Goal: Information Seeking & Learning: Check status

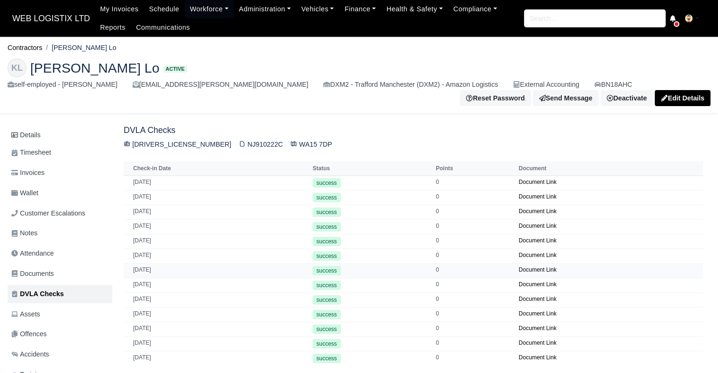
click at [151, 266] on td "01/02/2025" at bounding box center [217, 270] width 186 height 15
click at [528, 267] on link "Document Link" at bounding box center [537, 270] width 38 height 7
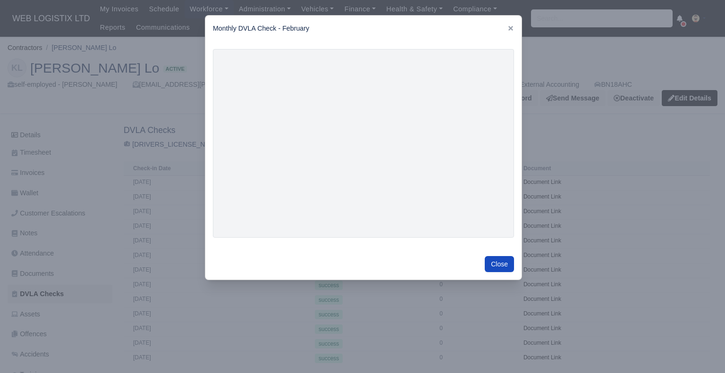
click at [614, 147] on div at bounding box center [362, 186] width 725 height 373
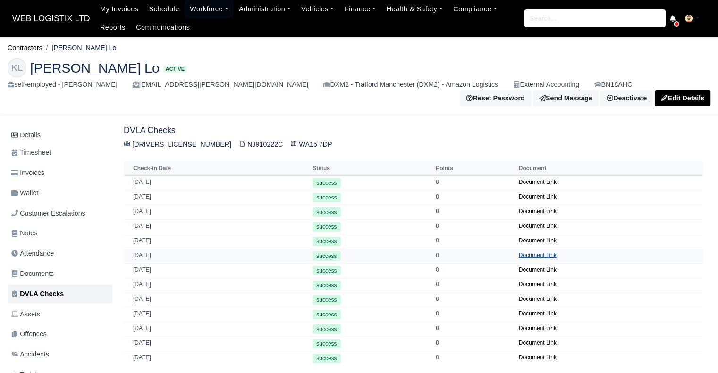
click at [527, 252] on link "Document Link" at bounding box center [537, 255] width 38 height 7
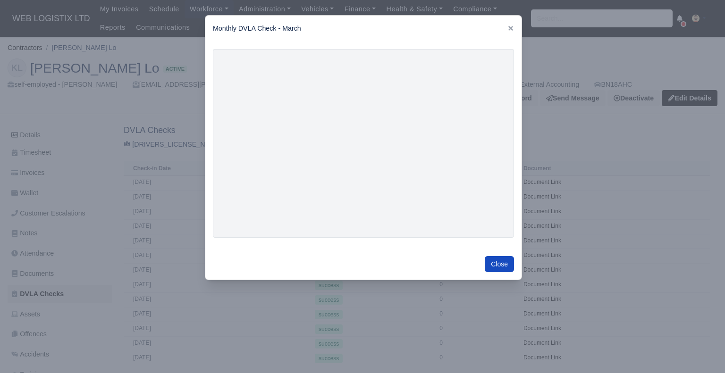
click at [660, 185] on div at bounding box center [362, 186] width 725 height 373
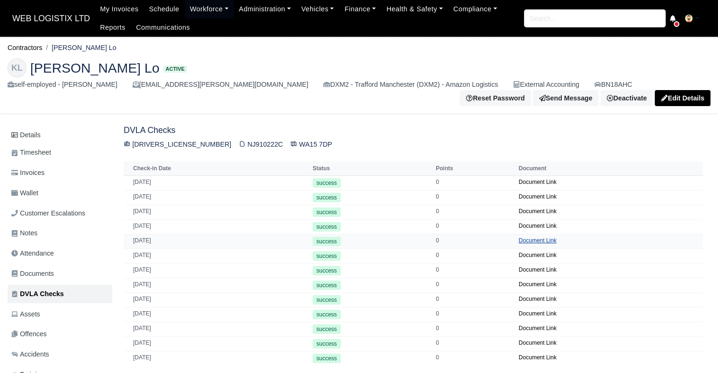
click at [534, 237] on link "Document Link" at bounding box center [537, 240] width 38 height 7
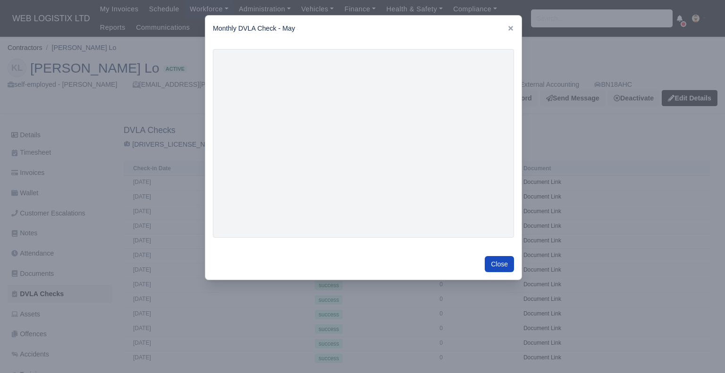
click at [705, 137] on div at bounding box center [362, 186] width 725 height 373
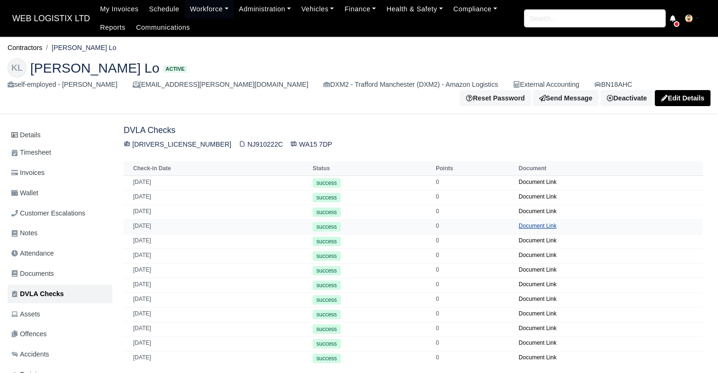
click at [543, 223] on link "Document Link" at bounding box center [537, 226] width 38 height 7
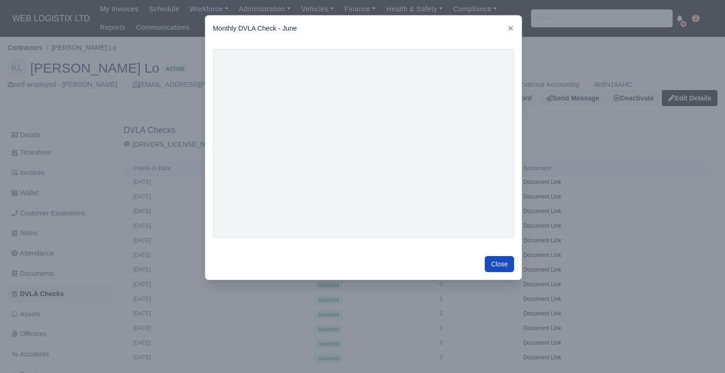
click at [689, 158] on div at bounding box center [362, 186] width 725 height 373
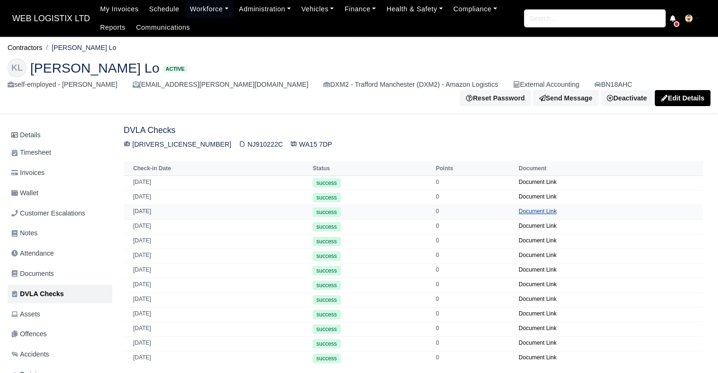
click at [525, 208] on link "Document Link" at bounding box center [537, 211] width 38 height 7
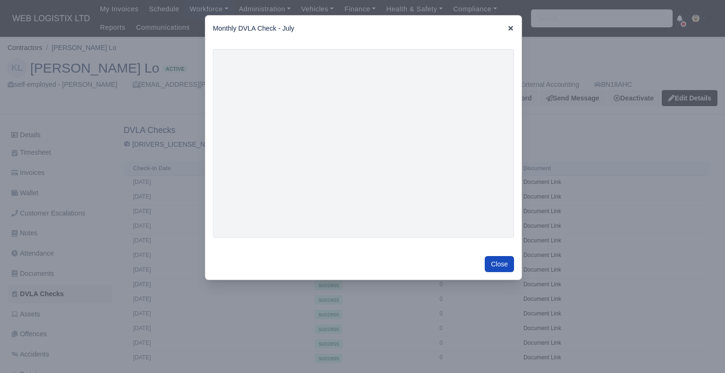
click at [509, 29] on icon at bounding box center [510, 28] width 7 height 7
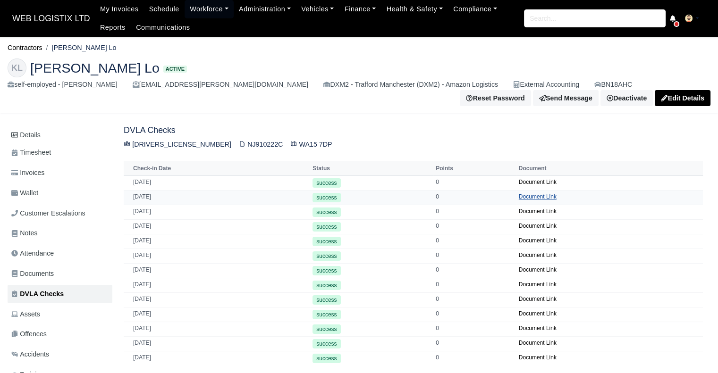
drag, startPoint x: 523, startPoint y: 192, endPoint x: 512, endPoint y: 192, distance: 10.9
click at [516, 192] on td "Document Link" at bounding box center [609, 197] width 186 height 15
click at [523, 193] on link "Document Link" at bounding box center [537, 196] width 38 height 7
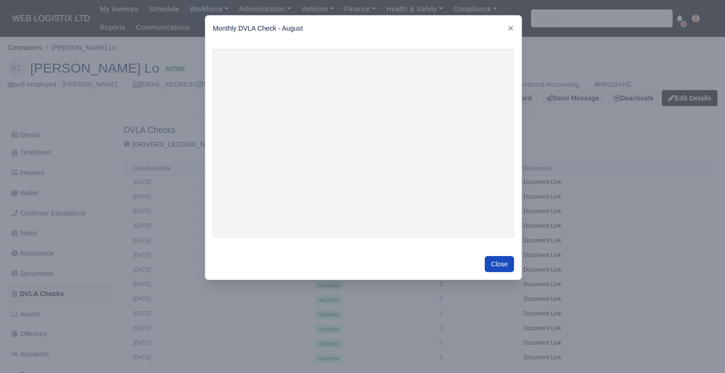
click at [657, 55] on div at bounding box center [362, 186] width 725 height 373
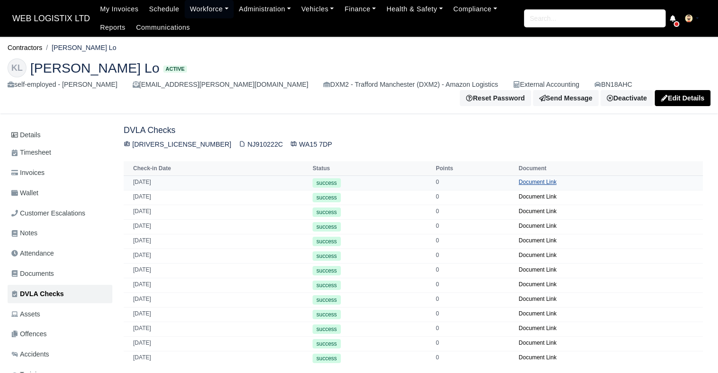
click at [527, 179] on link "Document Link" at bounding box center [537, 182] width 38 height 7
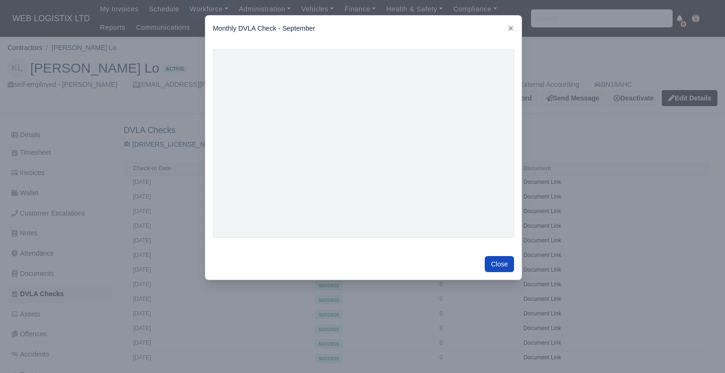
click at [638, 45] on div at bounding box center [362, 186] width 725 height 373
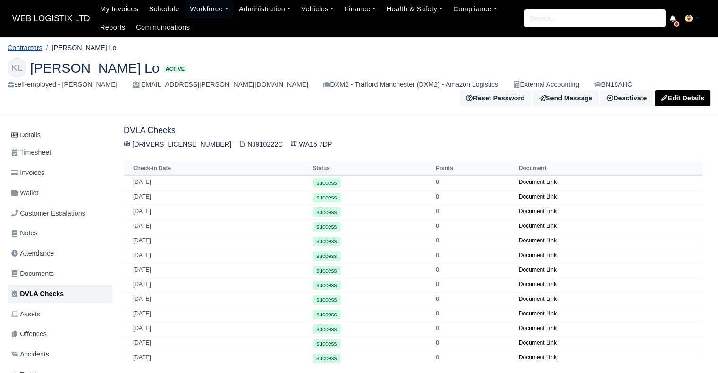
click at [33, 50] on link "Contractors" at bounding box center [25, 48] width 35 height 8
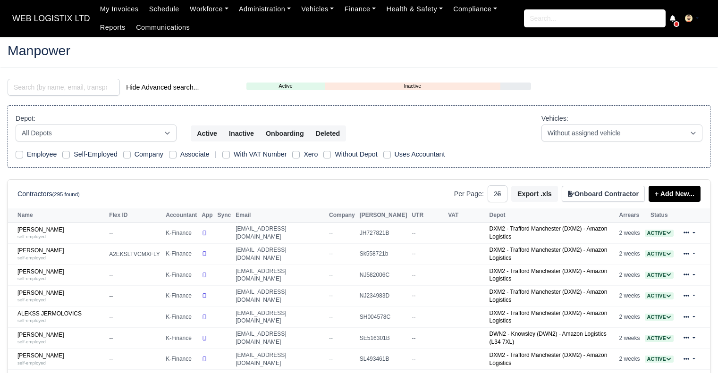
select select "25"
click at [107, 87] on input "search" at bounding box center [64, 87] width 112 height 17
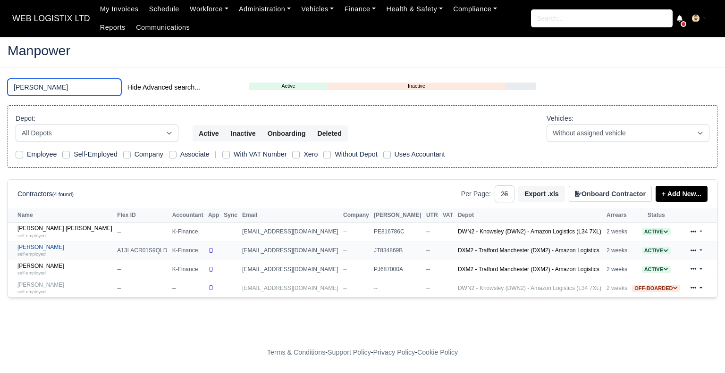
type input "LUKE"
click at [43, 255] on small "self-employed" at bounding box center [31, 253] width 28 height 5
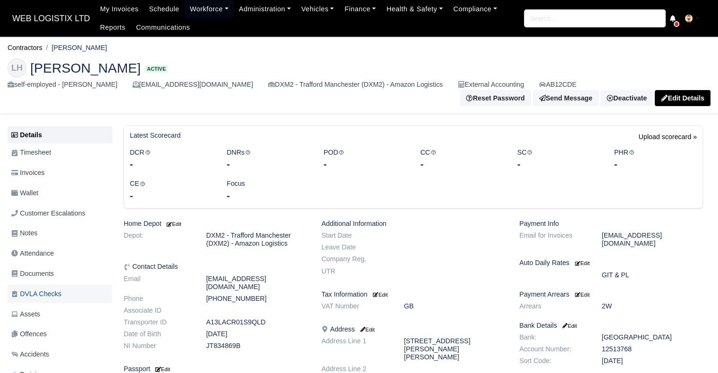
click at [56, 285] on link "DVLA Checks" at bounding box center [60, 294] width 105 height 18
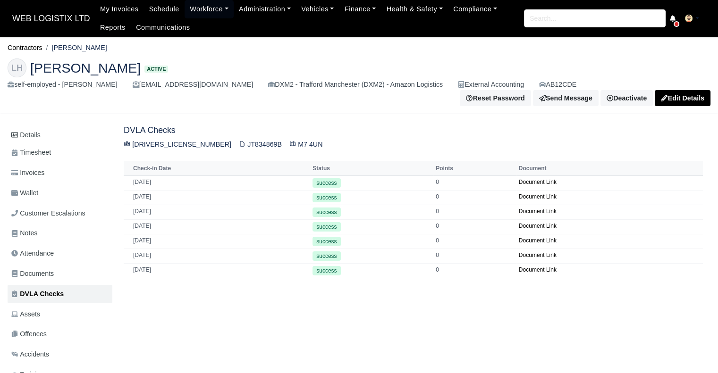
drag, startPoint x: 267, startPoint y: 343, endPoint x: 311, endPoint y: 357, distance: 46.4
click at [311, 357] on div "Details Timesheet Invoices Wallet Customer Escalations Notes Attendance Documen…" at bounding box center [359, 294] width 702 height 338
click at [542, 267] on link "Document Link" at bounding box center [537, 270] width 38 height 7
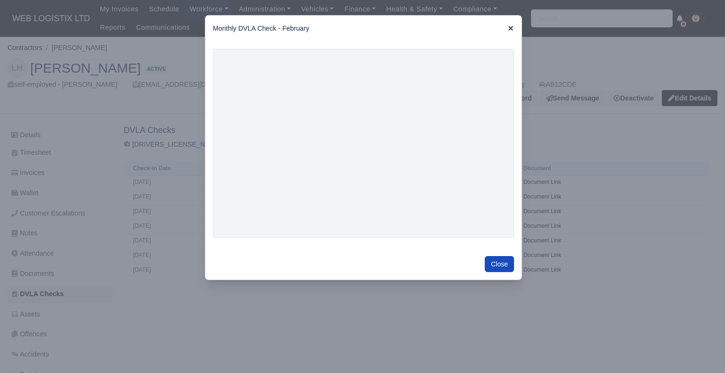
click at [509, 27] on icon at bounding box center [510, 28] width 5 height 5
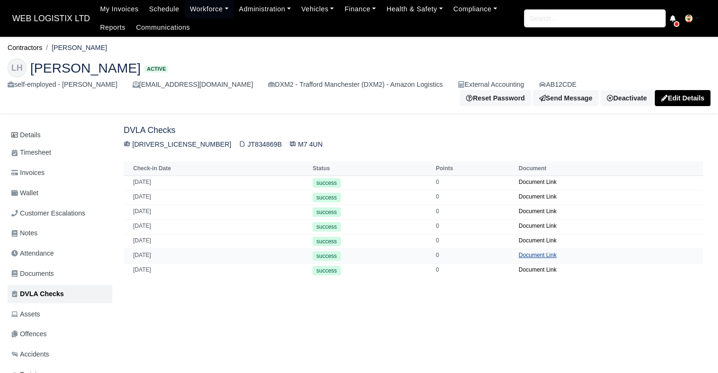
click at [526, 252] on link "Document Link" at bounding box center [537, 255] width 38 height 7
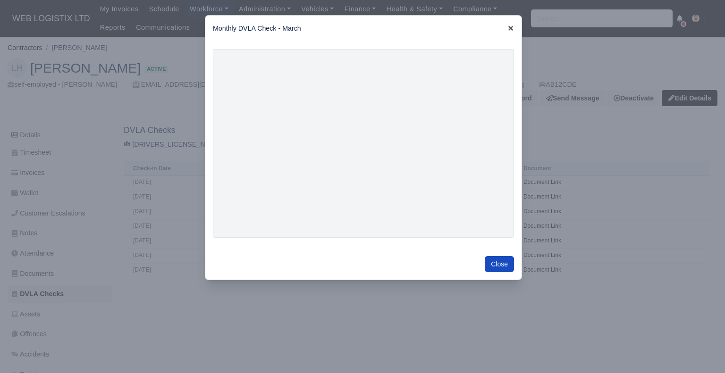
click at [510, 30] on icon at bounding box center [510, 28] width 5 height 5
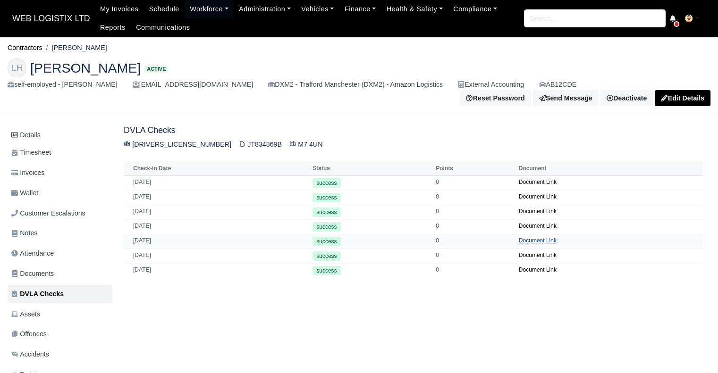
click at [535, 237] on link "Document Link" at bounding box center [537, 240] width 38 height 7
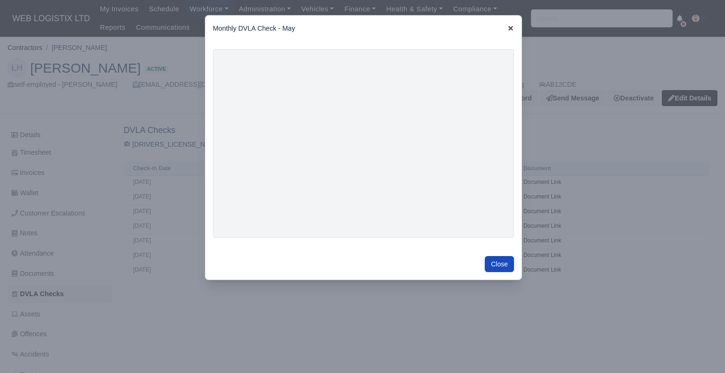
click at [510, 28] on icon at bounding box center [510, 28] width 5 height 5
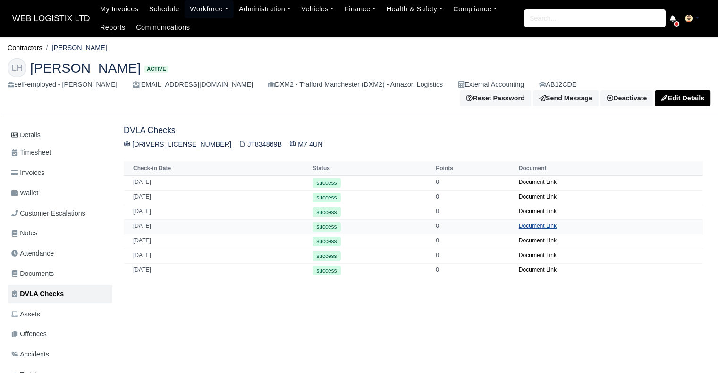
click at [526, 223] on link "Document Link" at bounding box center [537, 226] width 38 height 7
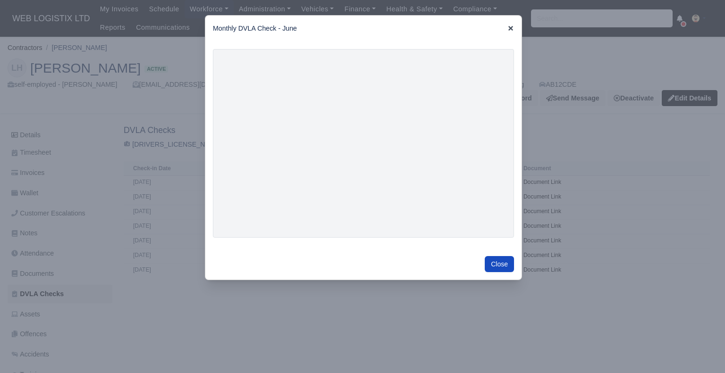
click at [511, 27] on icon at bounding box center [510, 28] width 5 height 5
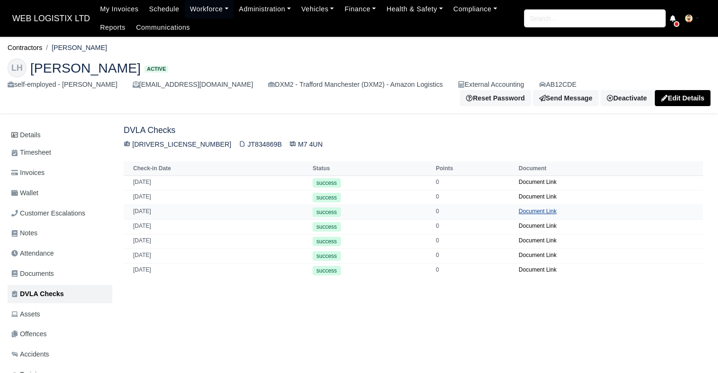
click at [536, 208] on link "Document Link" at bounding box center [537, 211] width 38 height 7
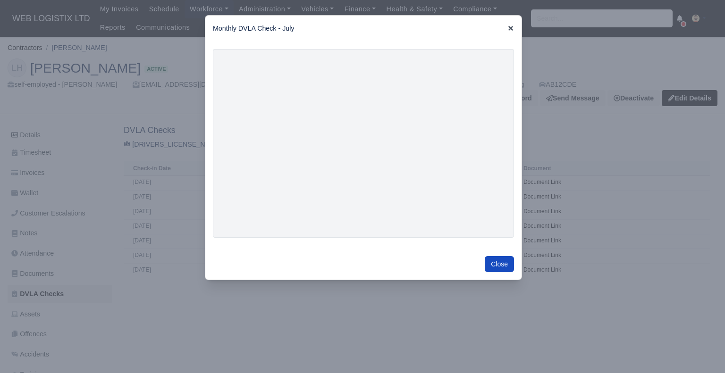
click at [508, 28] on icon at bounding box center [510, 28] width 7 height 7
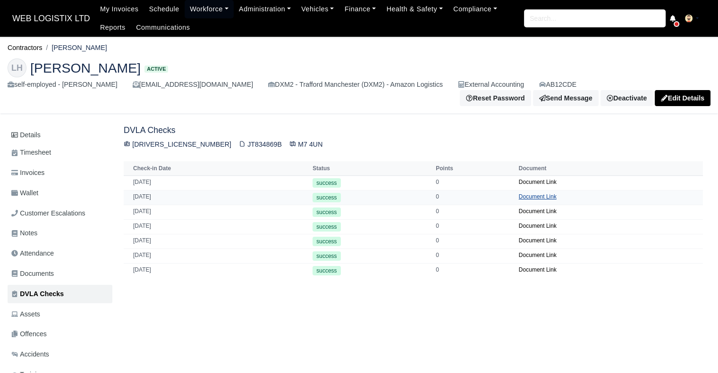
click at [530, 193] on link "Document Link" at bounding box center [537, 196] width 38 height 7
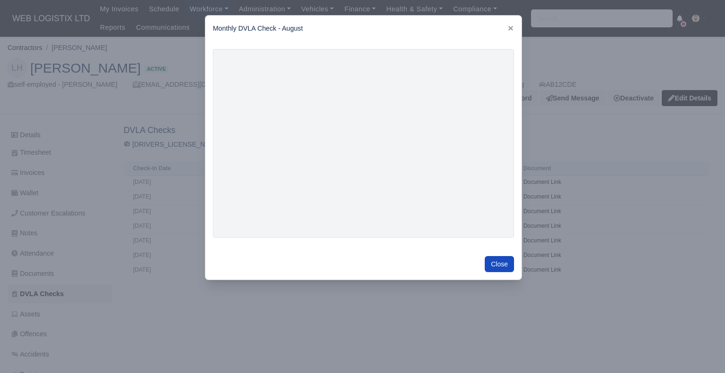
click at [624, 50] on div at bounding box center [362, 186] width 725 height 373
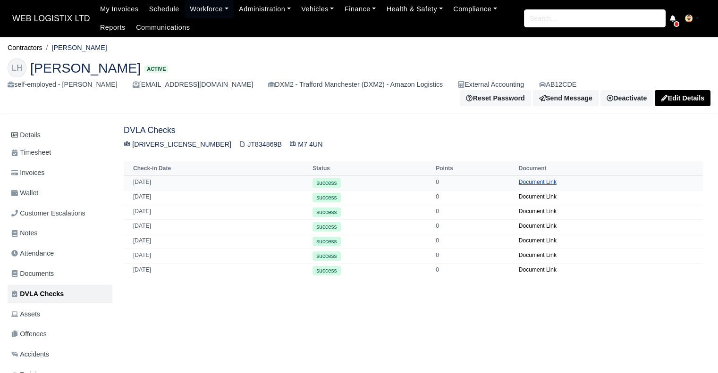
click at [532, 179] on link "Document Link" at bounding box center [537, 182] width 38 height 7
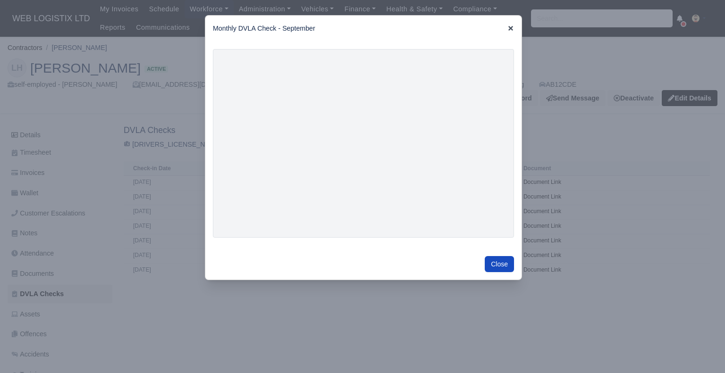
click at [511, 29] on icon at bounding box center [510, 28] width 5 height 5
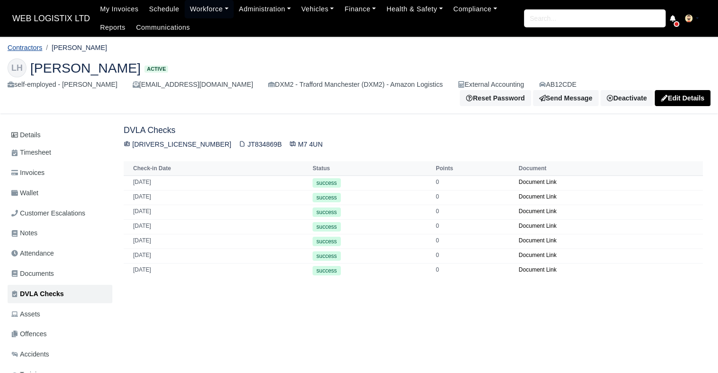
click at [33, 48] on link "Contractors" at bounding box center [25, 48] width 35 height 8
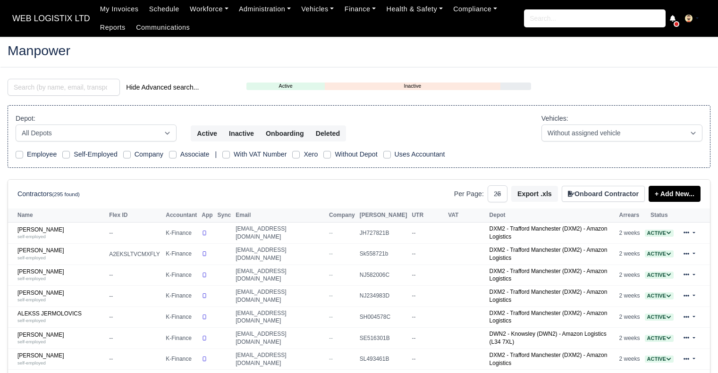
select select "25"
click at [92, 87] on input "search" at bounding box center [64, 87] width 112 height 17
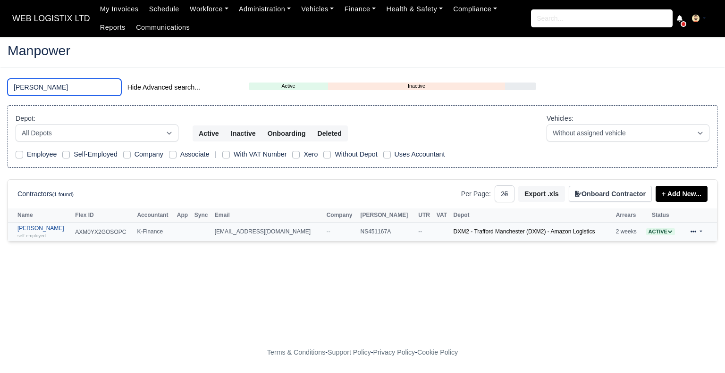
type input "[PERSON_NAME]"
click at [43, 225] on link "[PERSON_NAME] self-employed" at bounding box center [43, 232] width 53 height 14
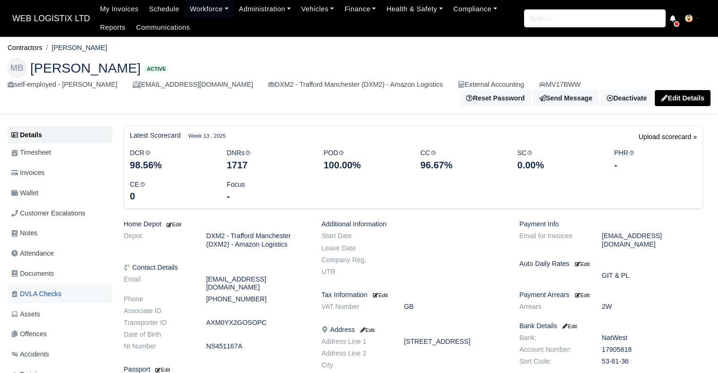
click at [55, 289] on span "DVLA Checks" at bounding box center [36, 294] width 50 height 11
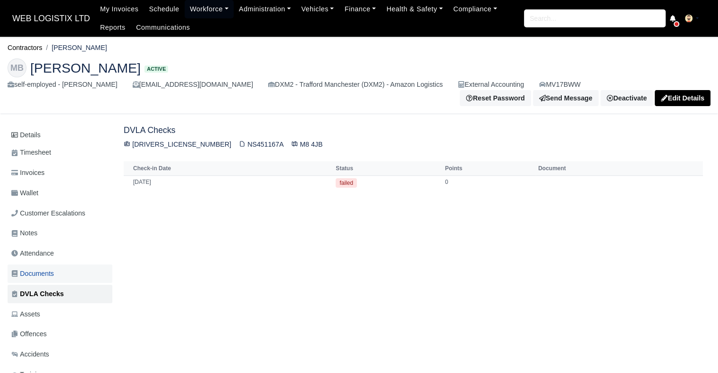
click at [49, 271] on span "Documents" at bounding box center [32, 273] width 42 height 11
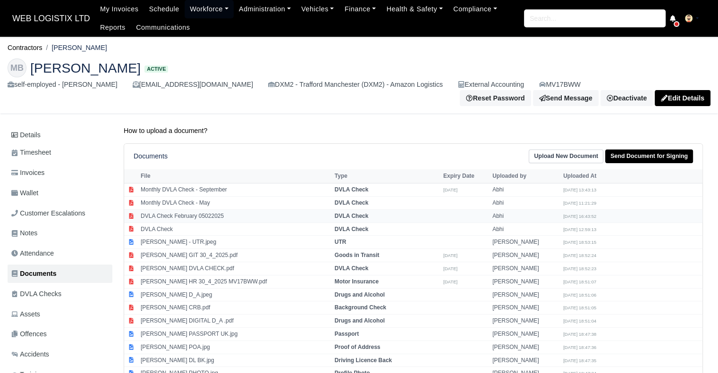
click at [202, 213] on td "DVLA Check February 05022025" at bounding box center [235, 215] width 194 height 13
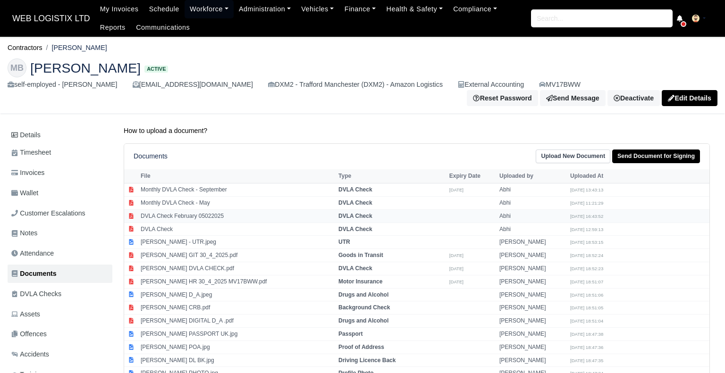
select select "dvla-check"
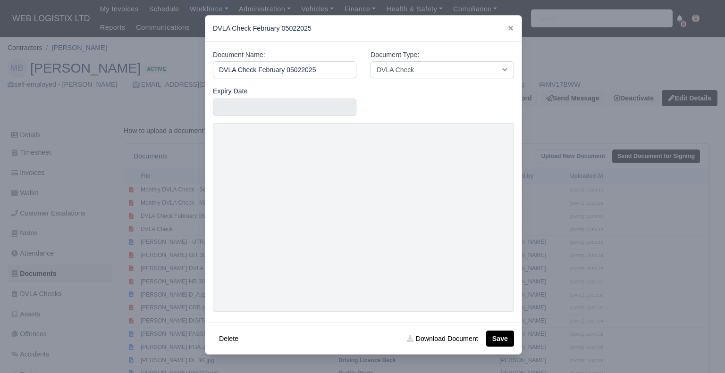
drag, startPoint x: 309, startPoint y: 67, endPoint x: 204, endPoint y: 72, distance: 105.8
click at [204, 72] on div "​ DVLA Check February 05022025 Document Name: DVLA Check February 05022025 Docu…" at bounding box center [362, 186] width 725 height 373
click at [292, 73] on input "DVLA Check February 05022025" at bounding box center [284, 69] width 143 height 17
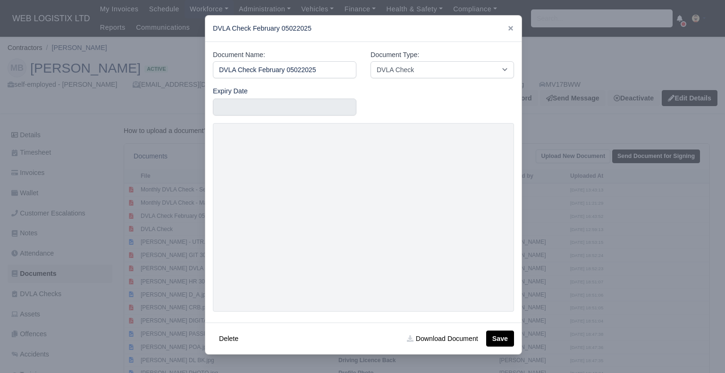
click at [591, 176] on div at bounding box center [362, 186] width 725 height 373
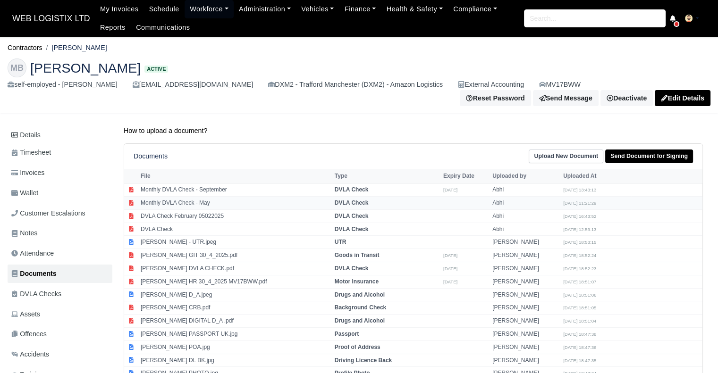
click at [181, 200] on td "Monthly DVLA Check - May" at bounding box center [235, 203] width 194 height 13
select select "dvla-check"
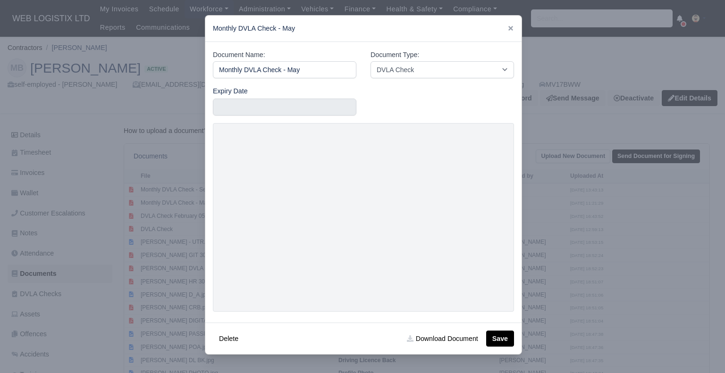
click at [685, 110] on div at bounding box center [362, 186] width 725 height 373
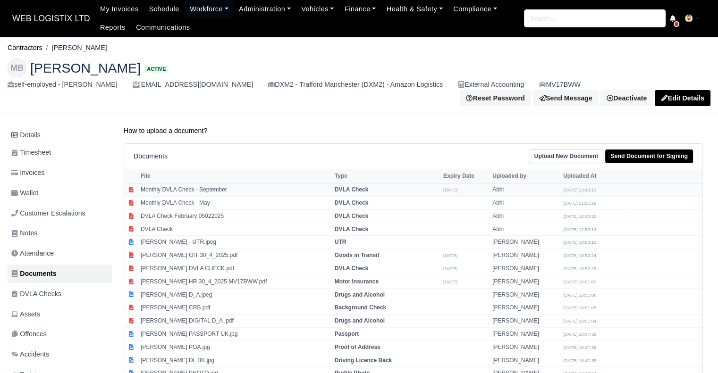
click at [233, 184] on td "Monthly DVLA Check - September" at bounding box center [235, 190] width 194 height 13
select select "dvla-check"
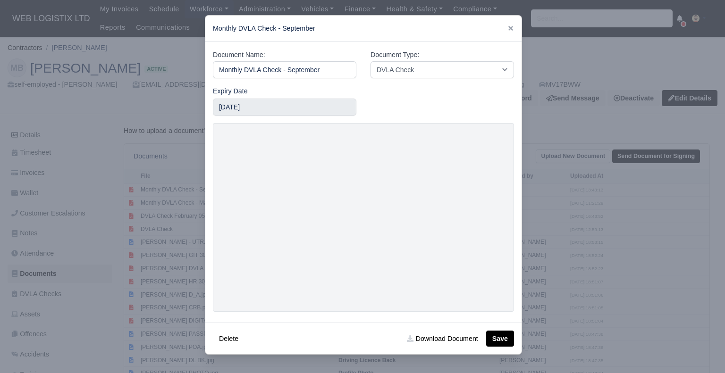
click at [667, 133] on div at bounding box center [362, 186] width 725 height 373
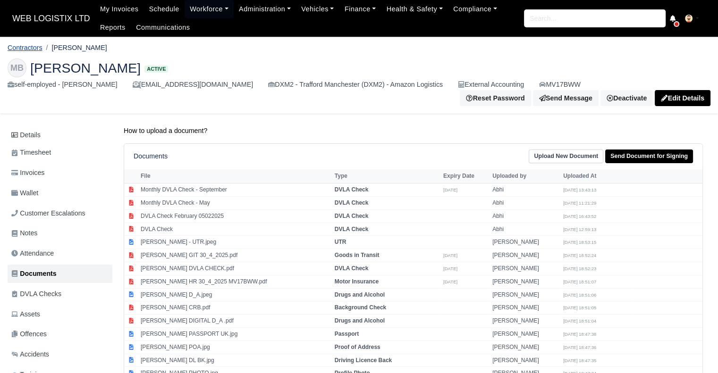
click at [35, 45] on link "Contractors" at bounding box center [25, 48] width 35 height 8
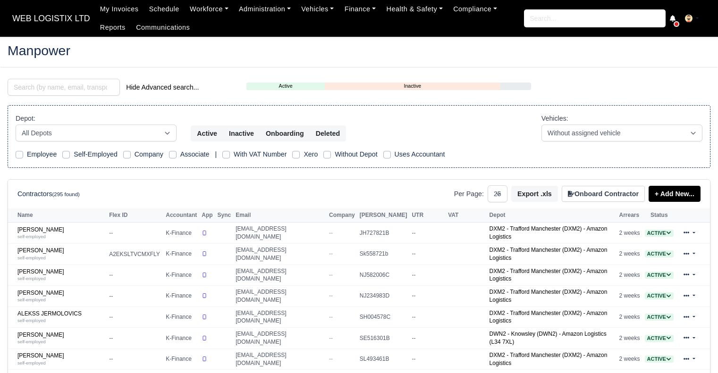
select select "25"
click at [45, 87] on input "search" at bounding box center [64, 87] width 112 height 17
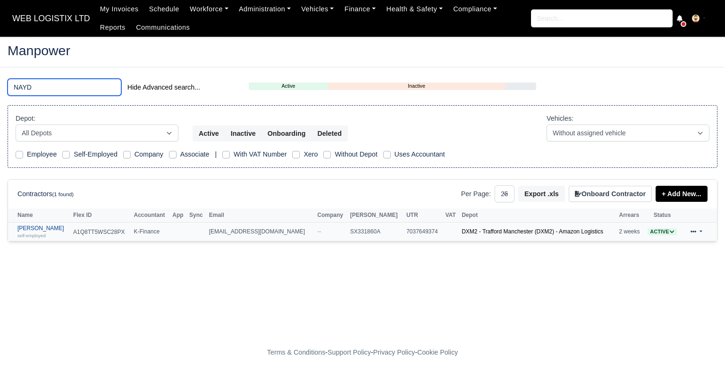
type input "NAYD"
click at [49, 228] on link "Nayden Kostadinov Yablanski self-employed" at bounding box center [42, 232] width 51 height 14
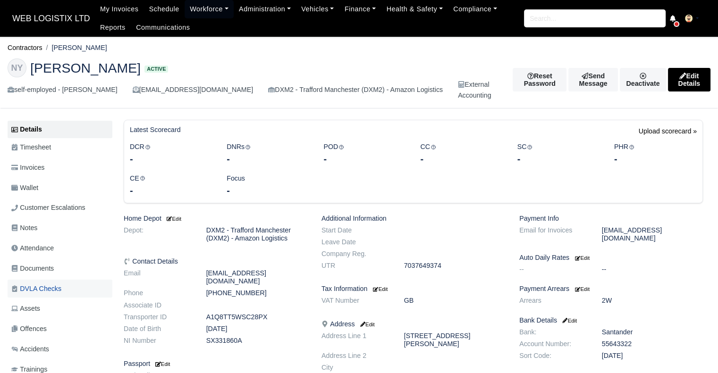
click at [68, 286] on link "DVLA Checks" at bounding box center [60, 289] width 105 height 18
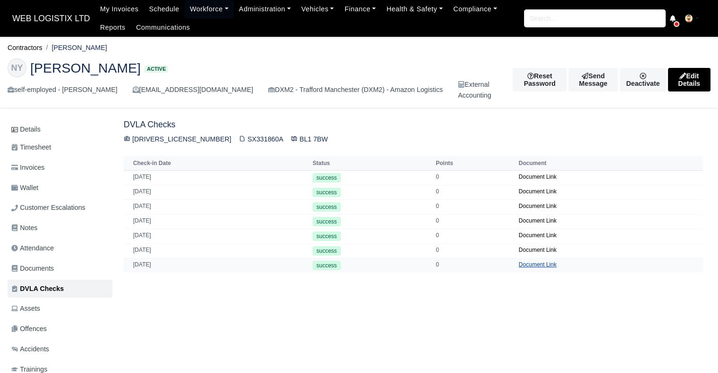
click at [540, 264] on link "Document Link" at bounding box center [537, 264] width 38 height 7
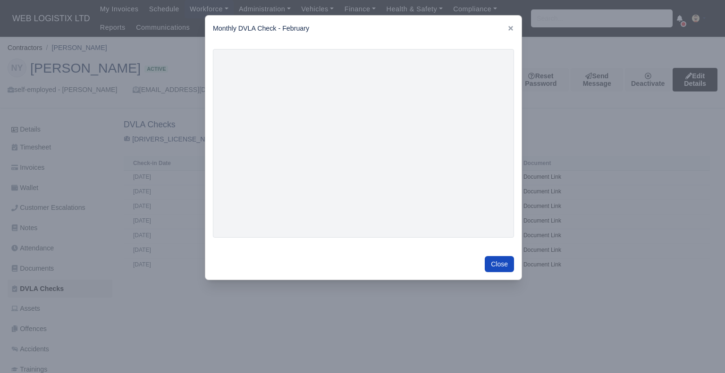
click at [561, 285] on div at bounding box center [362, 186] width 725 height 373
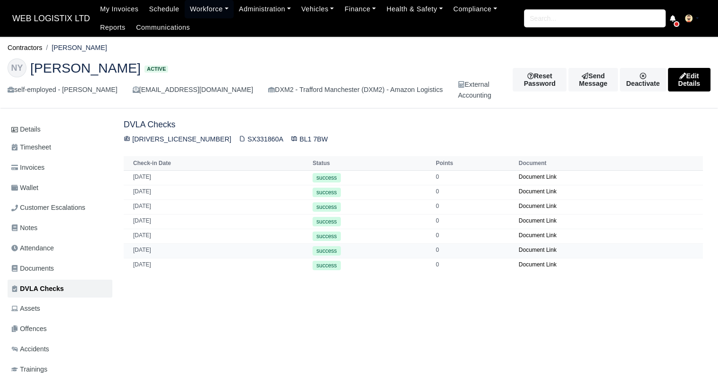
click at [176, 251] on td "05/03/2025" at bounding box center [217, 250] width 186 height 15
click at [541, 247] on link "Document Link" at bounding box center [537, 250] width 38 height 7
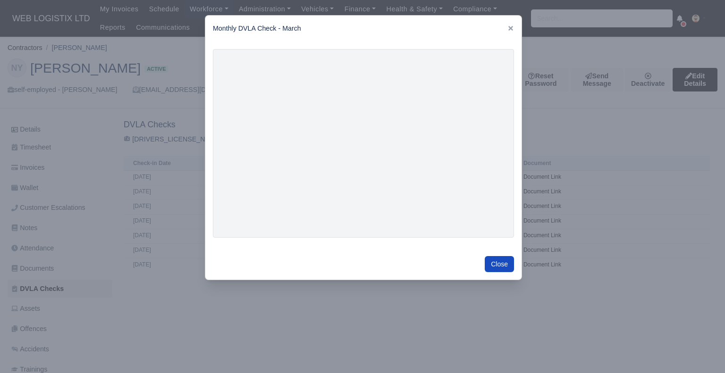
click at [232, 356] on div at bounding box center [362, 186] width 725 height 373
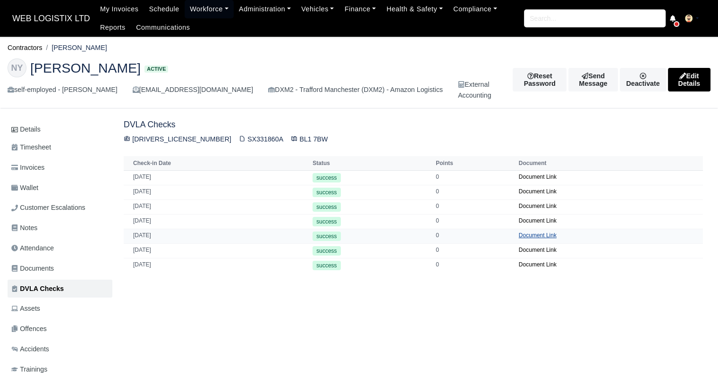
click at [535, 237] on link "Document Link" at bounding box center [537, 235] width 38 height 7
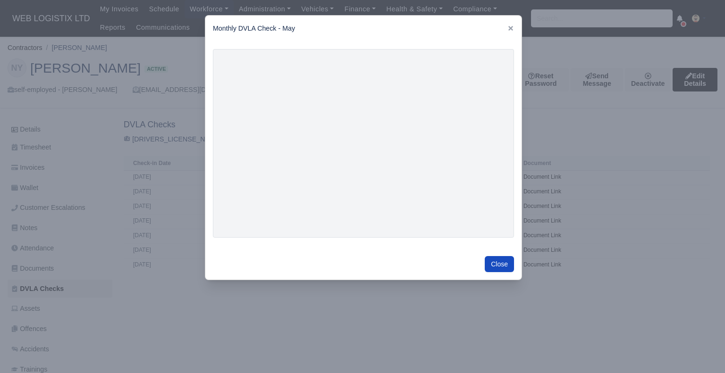
click at [648, 123] on div at bounding box center [362, 186] width 725 height 373
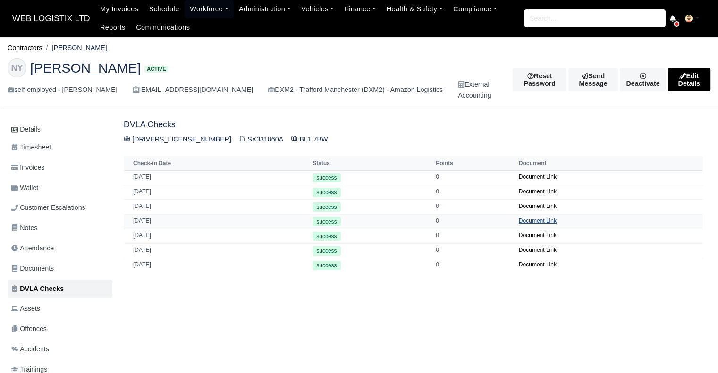
click at [537, 217] on link "Document Link" at bounding box center [537, 220] width 38 height 7
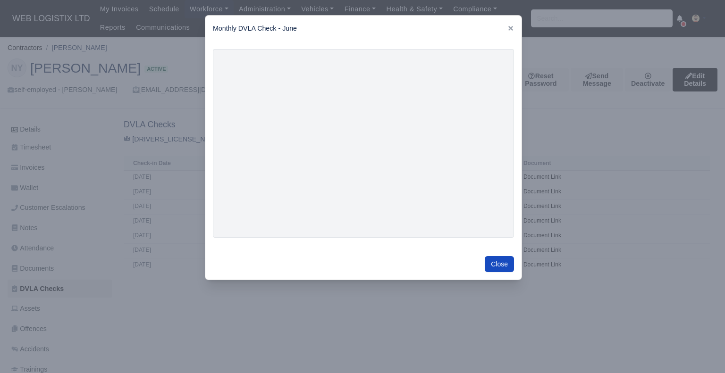
click at [184, 319] on div at bounding box center [362, 186] width 725 height 373
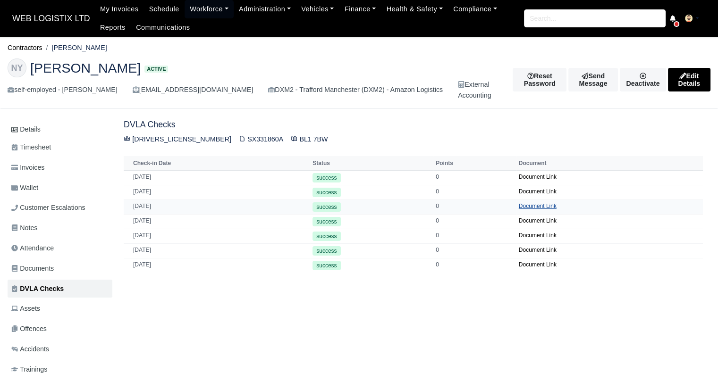
click at [530, 203] on link "Document Link" at bounding box center [537, 206] width 38 height 7
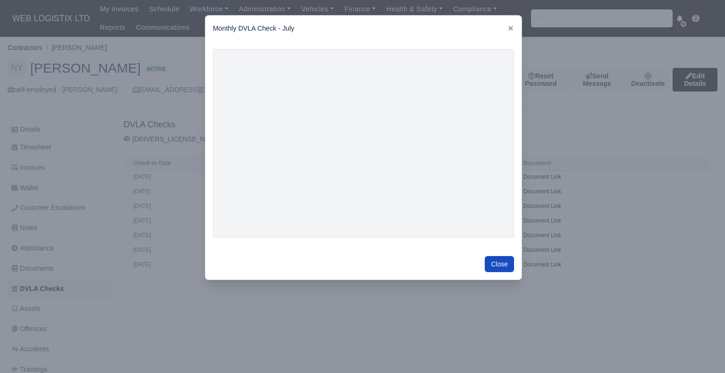
click at [683, 160] on div at bounding box center [362, 186] width 725 height 373
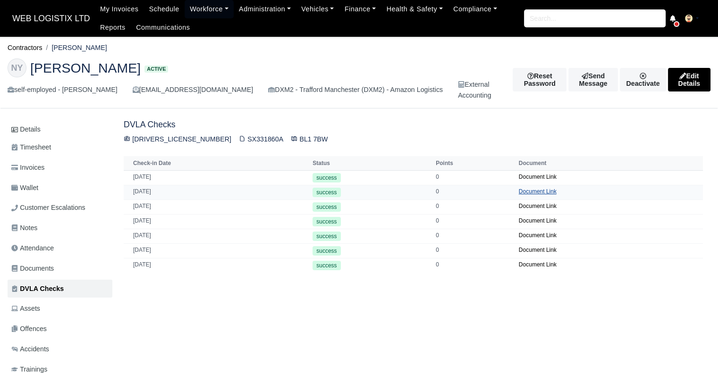
click at [523, 190] on link "Document Link" at bounding box center [537, 191] width 38 height 7
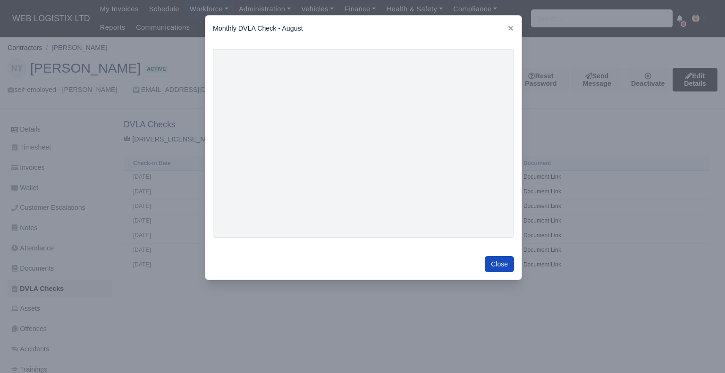
click at [648, 183] on div at bounding box center [362, 186] width 725 height 373
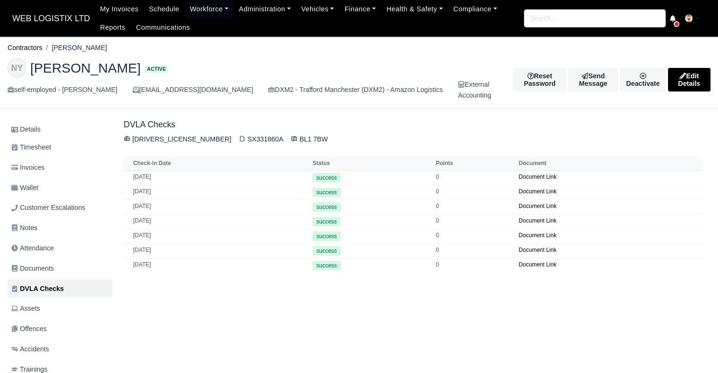
click at [501, 361] on div "Details Timesheet Invoices Wallet Customer Escalations Notes Attendance Documen…" at bounding box center [359, 289] width 702 height 338
click at [532, 176] on link "Document Link" at bounding box center [537, 177] width 38 height 7
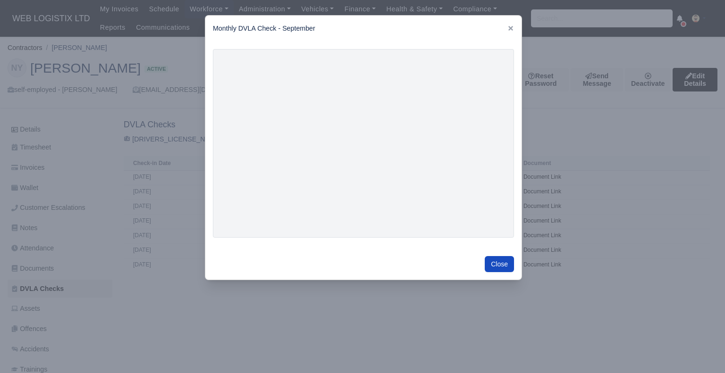
click at [710, 152] on div at bounding box center [362, 186] width 725 height 373
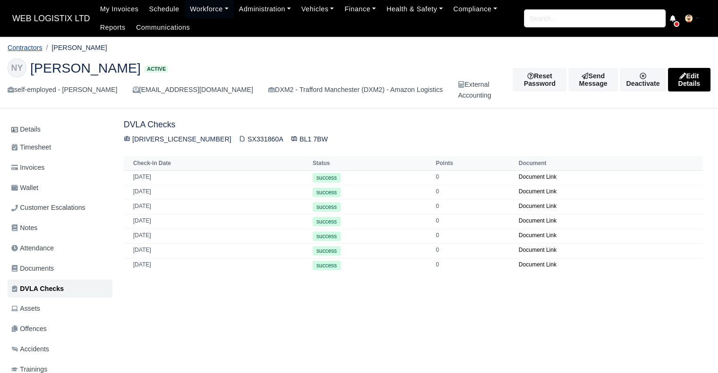
click at [38, 47] on link "Contractors" at bounding box center [25, 48] width 35 height 8
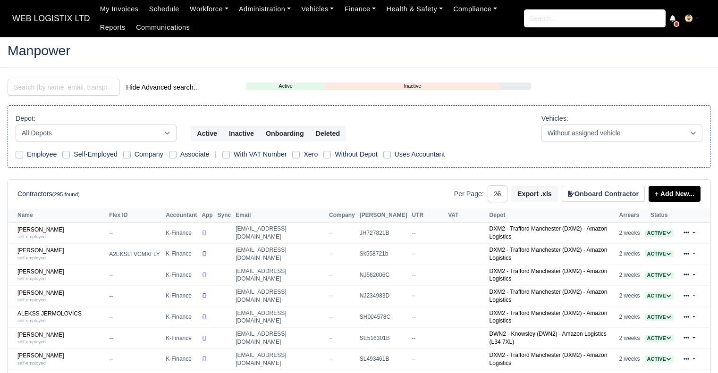
select select "25"
click at [36, 91] on input "search" at bounding box center [64, 87] width 112 height 17
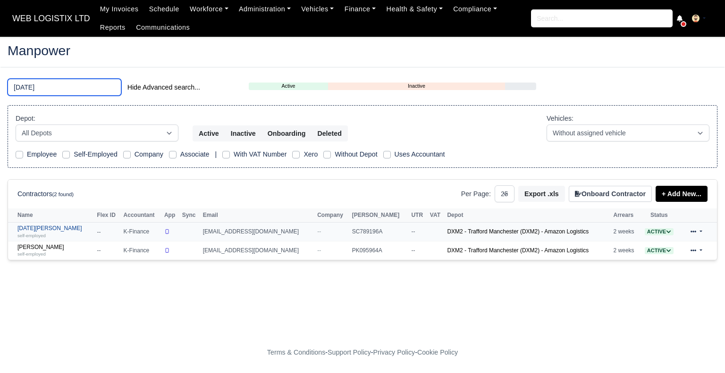
type input "RAJA"
click at [51, 227] on link "Raja Mudassar Javed self-employed" at bounding box center [54, 232] width 75 height 14
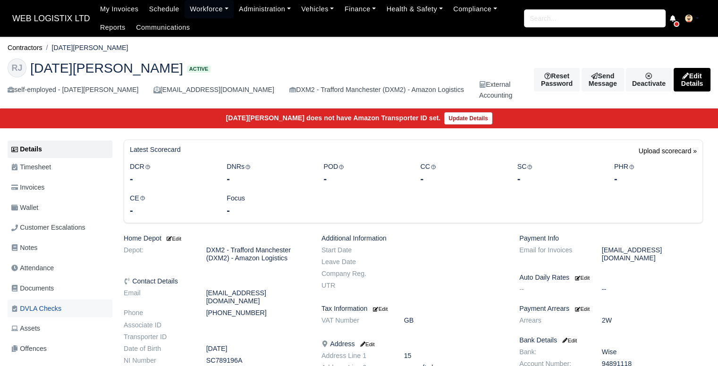
click at [68, 309] on link "DVLA Checks" at bounding box center [60, 309] width 105 height 18
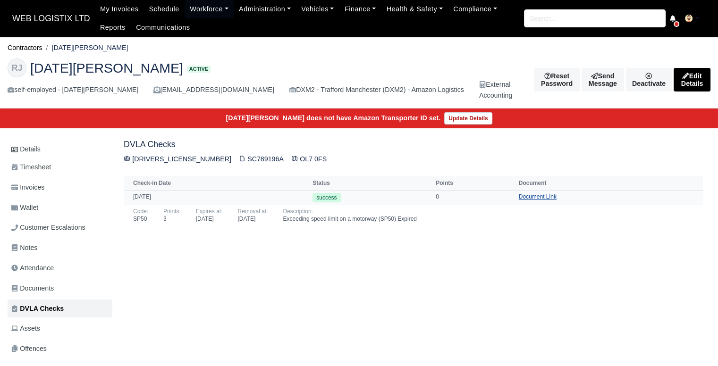
click at [523, 196] on link "Document Link" at bounding box center [537, 196] width 38 height 7
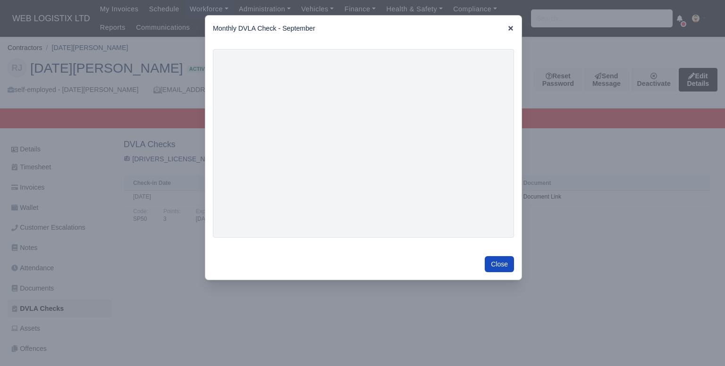
click at [508, 28] on icon at bounding box center [510, 28] width 5 height 5
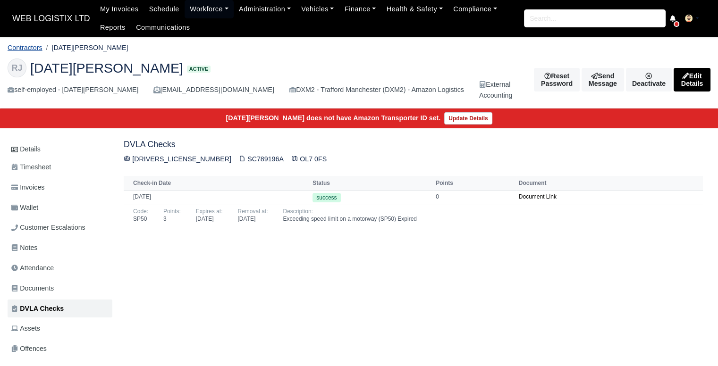
click at [32, 45] on link "Contractors" at bounding box center [25, 48] width 35 height 8
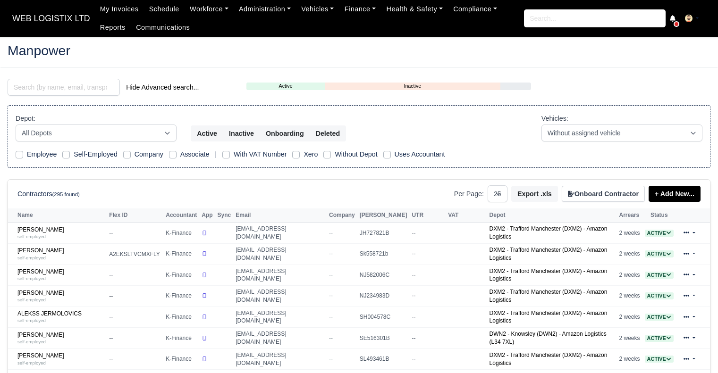
select select "25"
click at [59, 86] on input "search" at bounding box center [64, 87] width 112 height 17
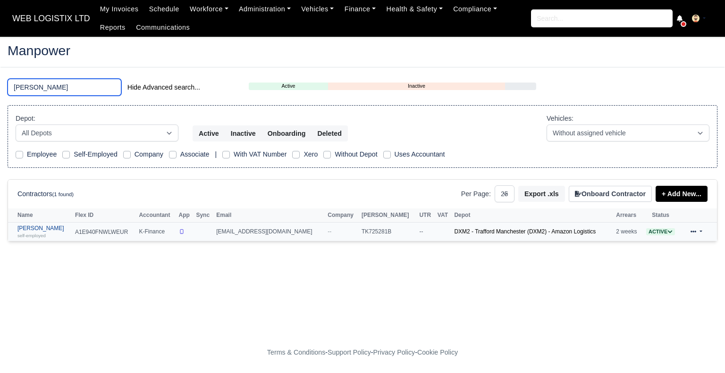
type input "RONALDO"
click at [43, 234] on small "self-employed" at bounding box center [31, 235] width 28 height 5
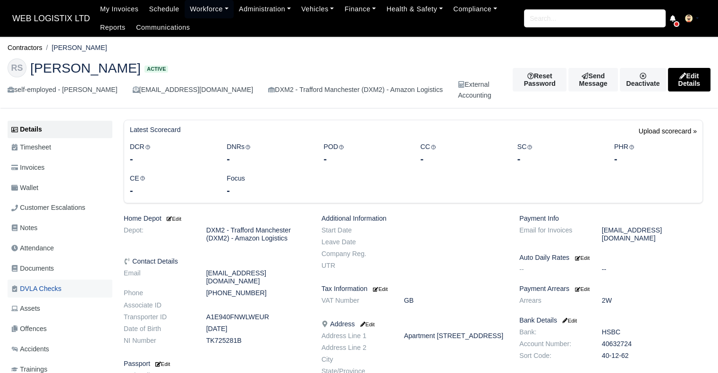
click at [53, 284] on span "DVLA Checks" at bounding box center [36, 289] width 50 height 11
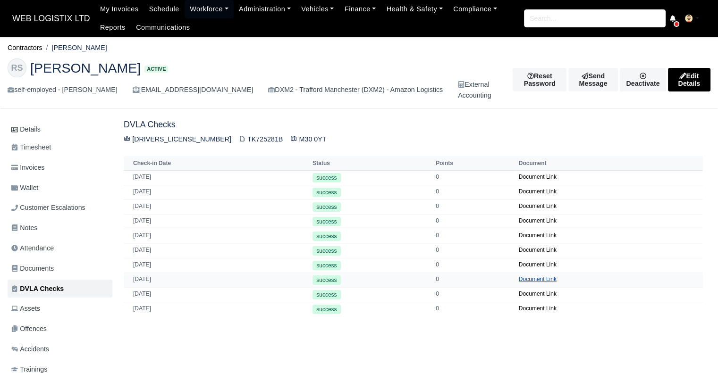
click at [542, 280] on link "Document Link" at bounding box center [537, 279] width 38 height 7
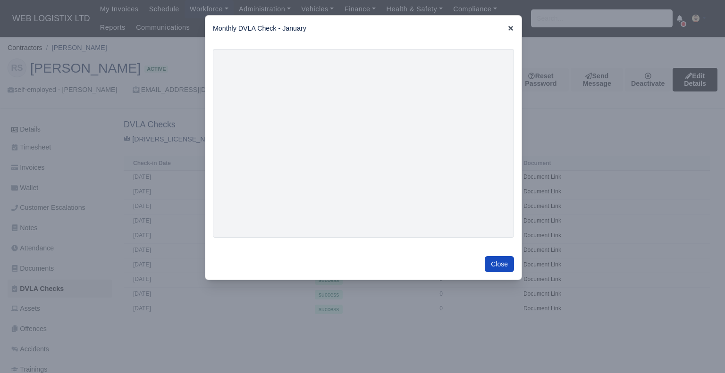
click at [510, 26] on icon at bounding box center [510, 28] width 7 height 7
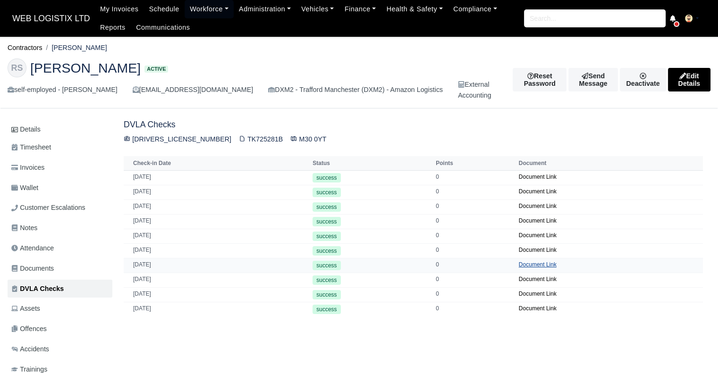
click at [545, 264] on link "Document Link" at bounding box center [537, 264] width 38 height 7
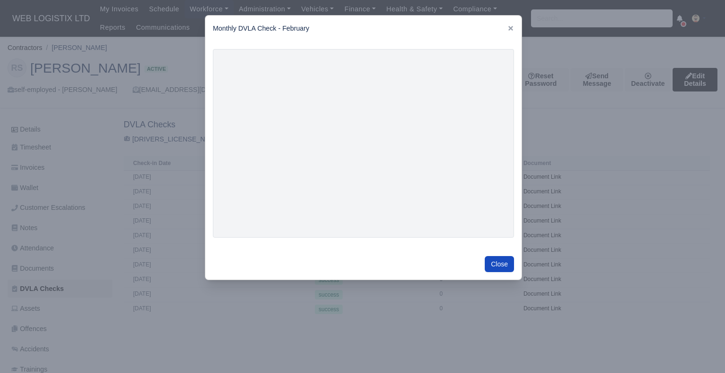
click at [683, 167] on div at bounding box center [362, 186] width 725 height 373
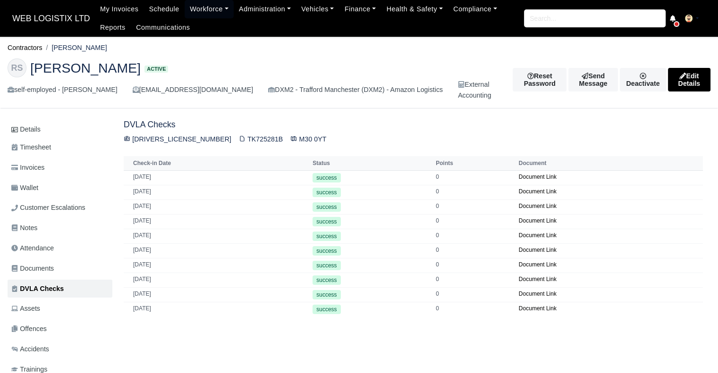
click at [712, 184] on div "Details Timesheet Invoices Wallet Customer Escalations Notes Attendance" at bounding box center [358, 289] width 717 height 338
click at [522, 247] on link "Document Link" at bounding box center [537, 250] width 38 height 7
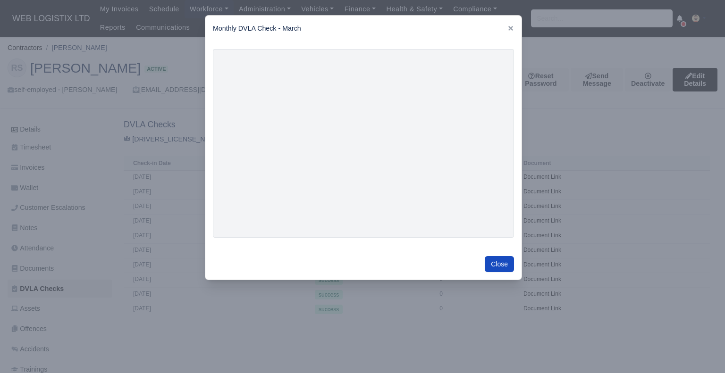
click at [584, 246] on div at bounding box center [362, 186] width 725 height 373
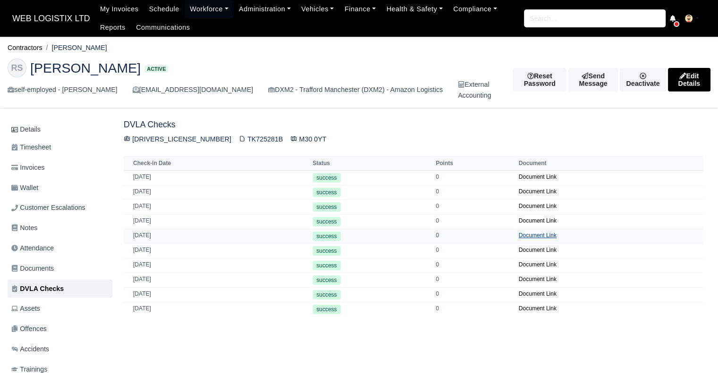
click at [523, 233] on link "Document Link" at bounding box center [537, 235] width 38 height 7
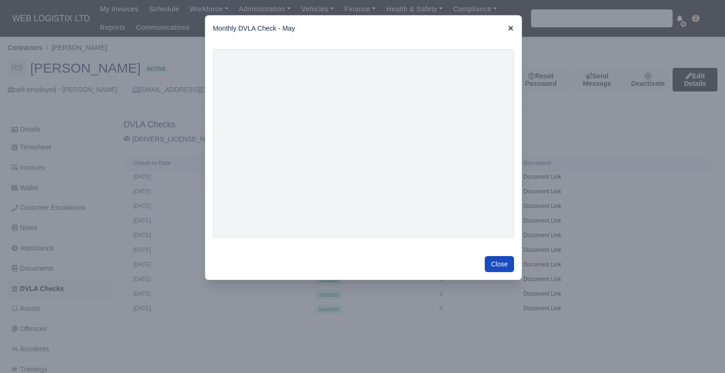
click at [508, 29] on icon at bounding box center [510, 28] width 7 height 7
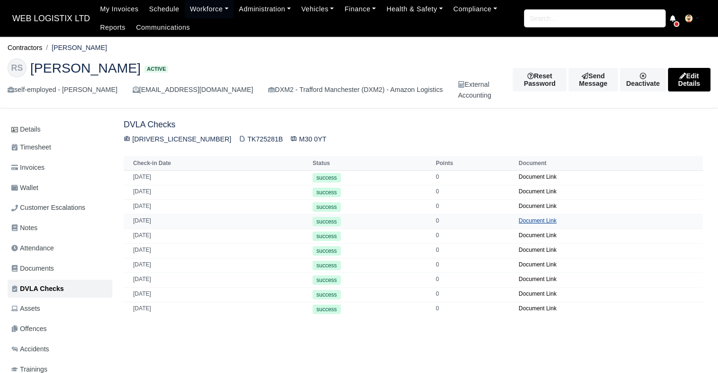
click at [539, 220] on link "Document Link" at bounding box center [537, 220] width 38 height 7
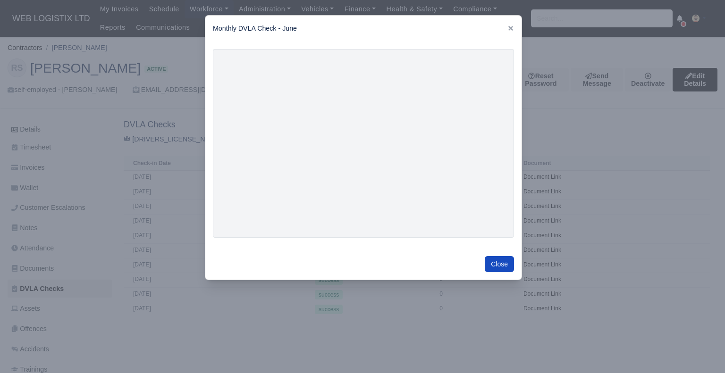
click at [619, 145] on div at bounding box center [362, 186] width 725 height 373
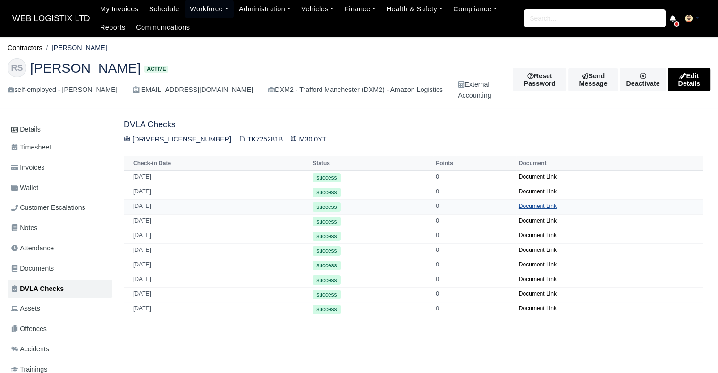
click at [523, 203] on link "Document Link" at bounding box center [537, 206] width 38 height 7
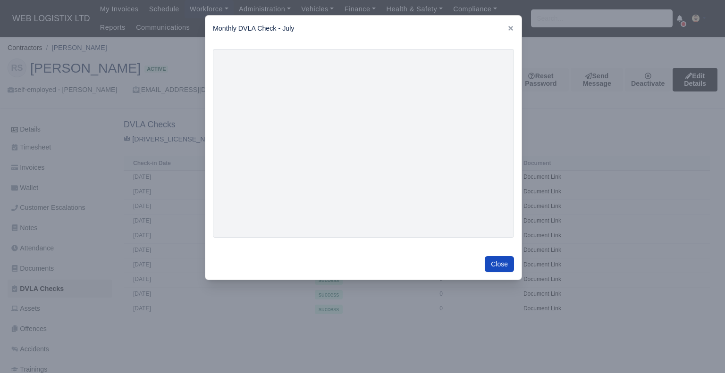
click at [511, 33] on div at bounding box center [510, 28] width 7 height 11
click at [508, 29] on icon at bounding box center [510, 28] width 7 height 7
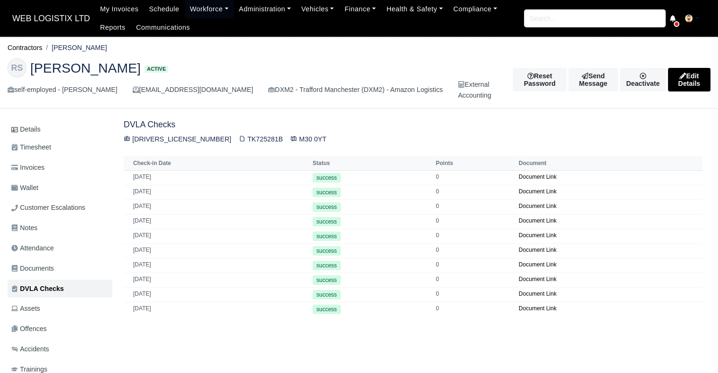
click at [666, 132] on div "DVLA Checks SOKOL911218R99WE TK725281B M30 0YT Check-in Date Status Points Docu…" at bounding box center [413, 218] width 594 height 196
click at [527, 194] on link "Document Link" at bounding box center [537, 191] width 38 height 7
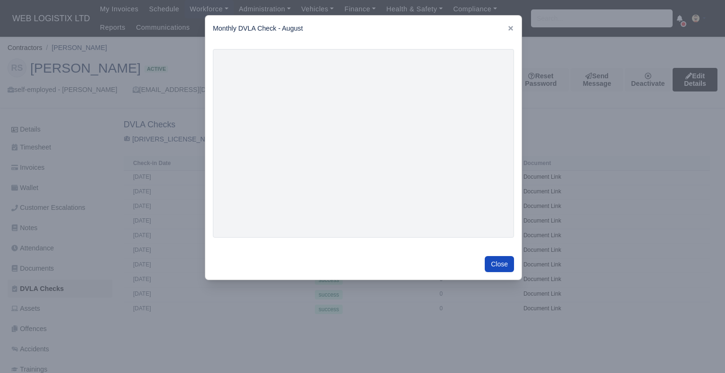
click at [644, 78] on div at bounding box center [362, 186] width 725 height 373
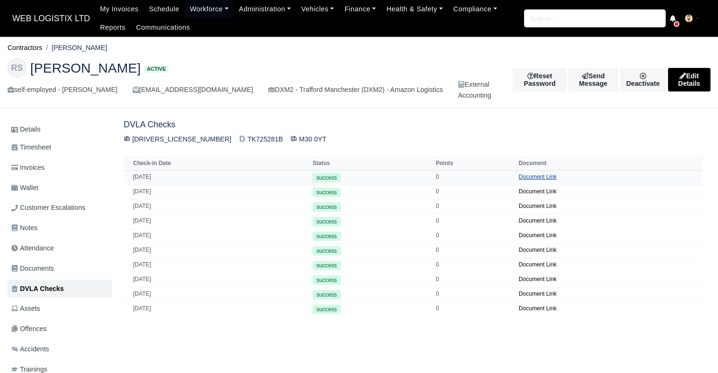
click at [518, 174] on link "Document Link" at bounding box center [537, 177] width 38 height 7
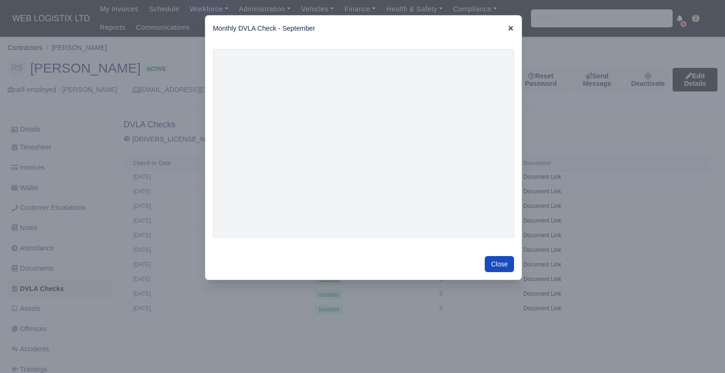
click at [508, 27] on icon at bounding box center [510, 28] width 7 height 7
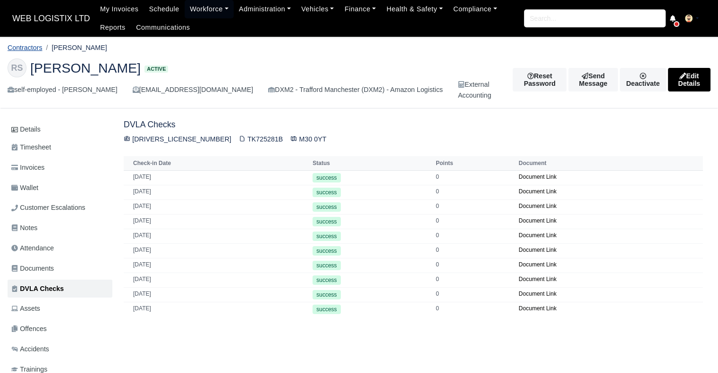
click at [27, 49] on link "Contractors" at bounding box center [25, 48] width 35 height 8
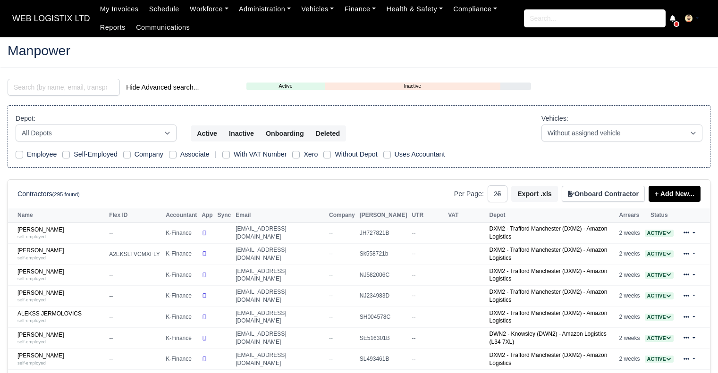
select select "25"
click at [60, 89] on input "search" at bounding box center [64, 87] width 112 height 17
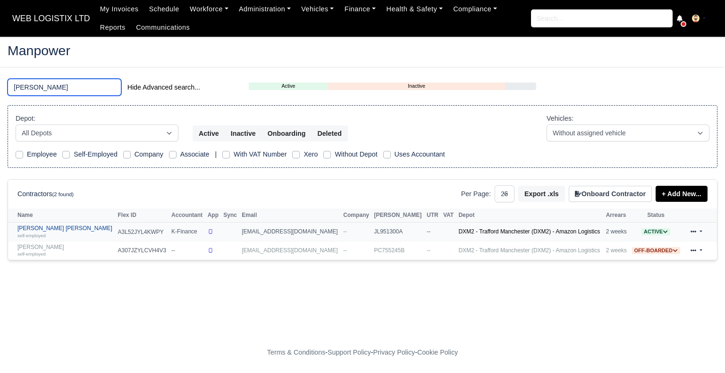
type input "SHANE"
click at [65, 230] on link "Shane Andrew Manning self-employed" at bounding box center [64, 232] width 95 height 14
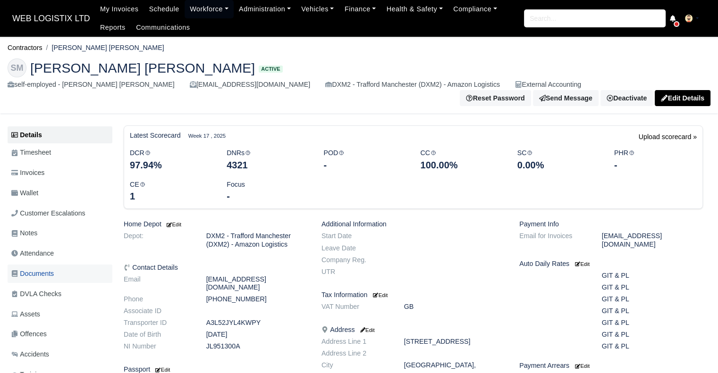
click at [46, 268] on span "Documents" at bounding box center [32, 273] width 42 height 11
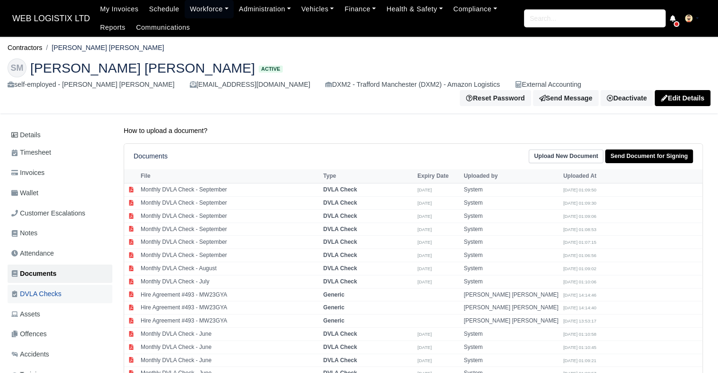
click at [34, 290] on span "DVLA Checks" at bounding box center [36, 294] width 50 height 11
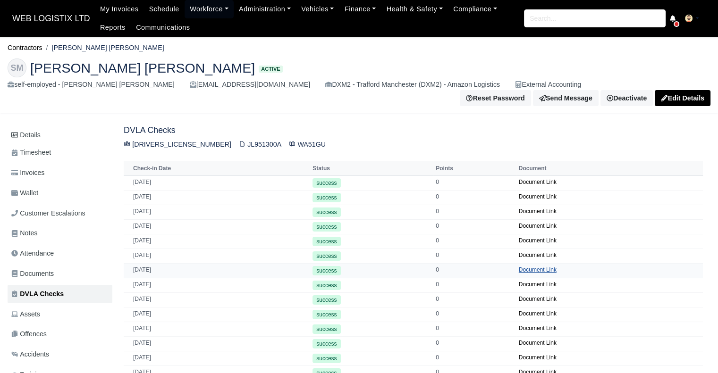
click at [534, 267] on link "Document Link" at bounding box center [537, 270] width 38 height 7
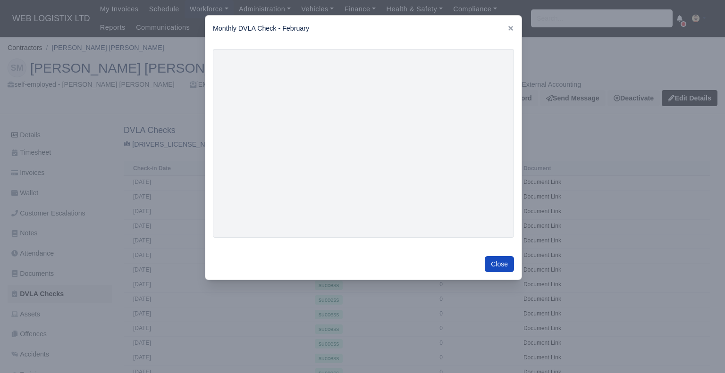
click at [90, 152] on div at bounding box center [362, 186] width 725 height 373
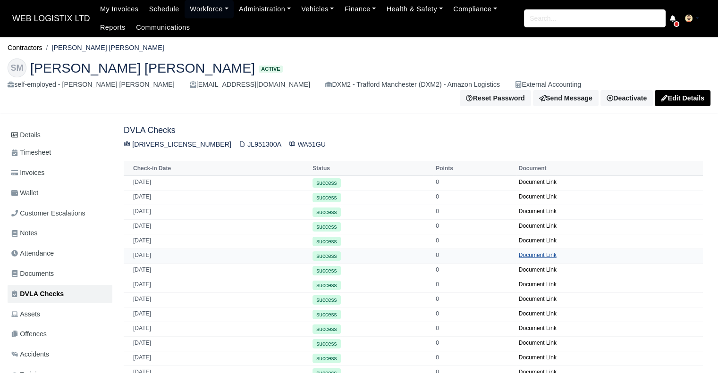
click at [529, 252] on link "Document Link" at bounding box center [537, 255] width 38 height 7
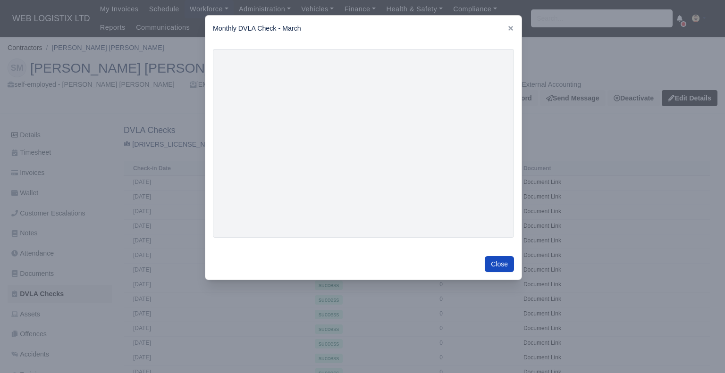
click at [671, 234] on div at bounding box center [362, 186] width 725 height 373
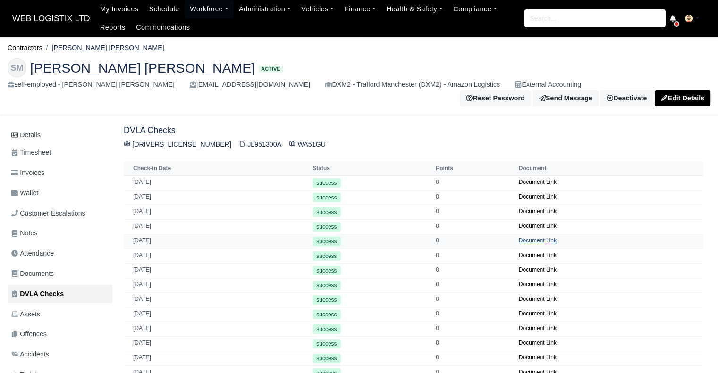
click at [527, 237] on link "Document Link" at bounding box center [537, 240] width 38 height 7
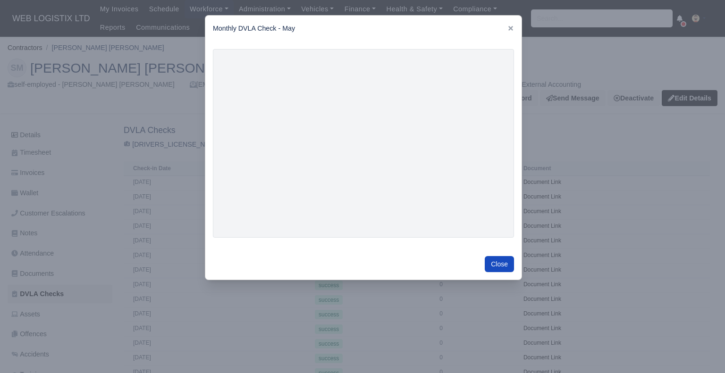
click at [630, 131] on div at bounding box center [362, 186] width 725 height 373
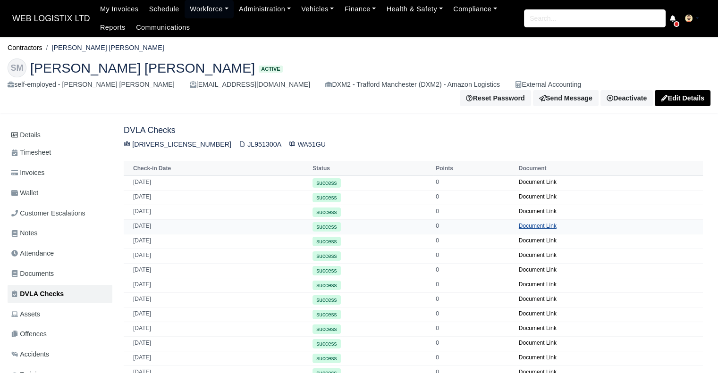
click at [520, 223] on link "Document Link" at bounding box center [537, 226] width 38 height 7
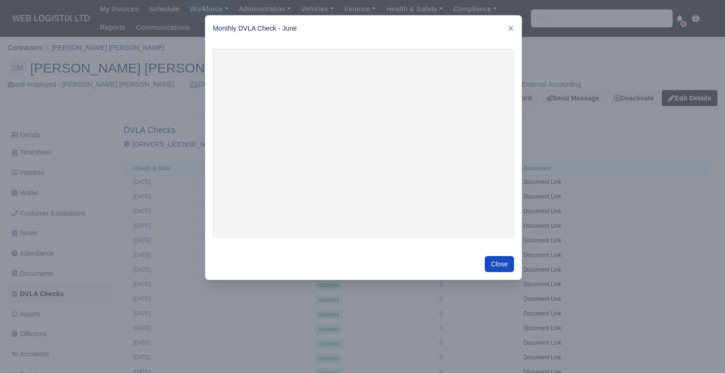
click at [613, 227] on div at bounding box center [362, 186] width 725 height 373
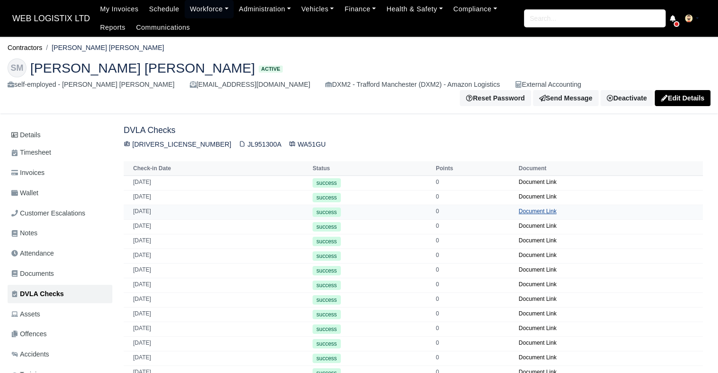
click at [541, 208] on link "Document Link" at bounding box center [537, 211] width 38 height 7
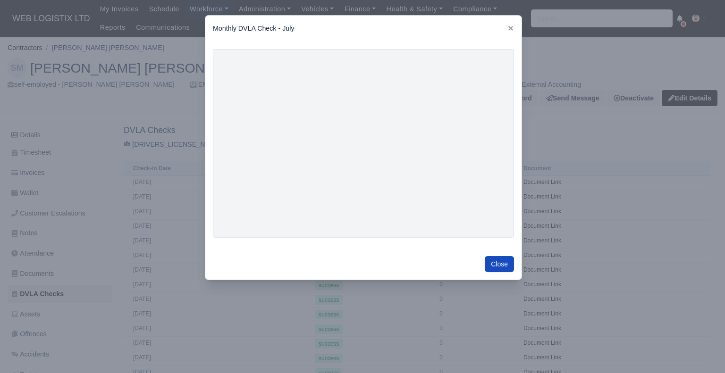
click at [503, 254] on div "Close" at bounding box center [363, 264] width 316 height 31
drag, startPoint x: 503, startPoint y: 254, endPoint x: 479, endPoint y: 301, distance: 53.0
click at [479, 301] on div "​ Monthly DVLA Check - July Close" at bounding box center [362, 186] width 725 height 373
click at [479, 301] on div at bounding box center [362, 186] width 725 height 373
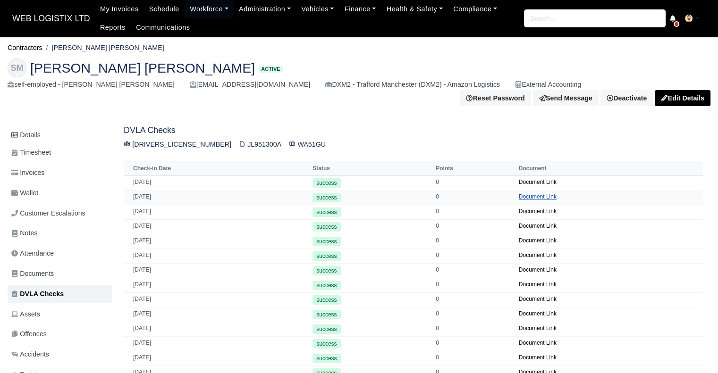
click at [524, 193] on link "Document Link" at bounding box center [537, 196] width 38 height 7
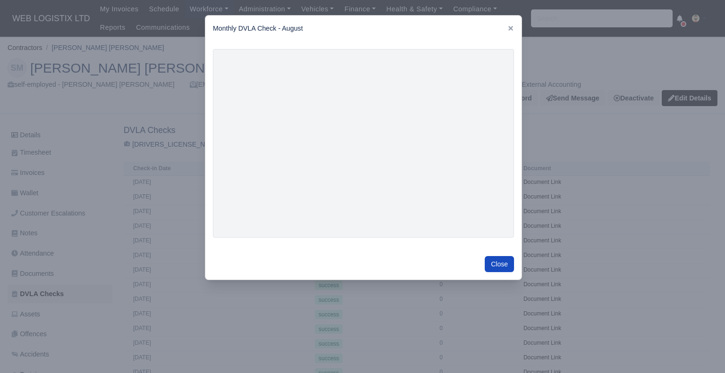
click at [159, 237] on div at bounding box center [362, 186] width 725 height 373
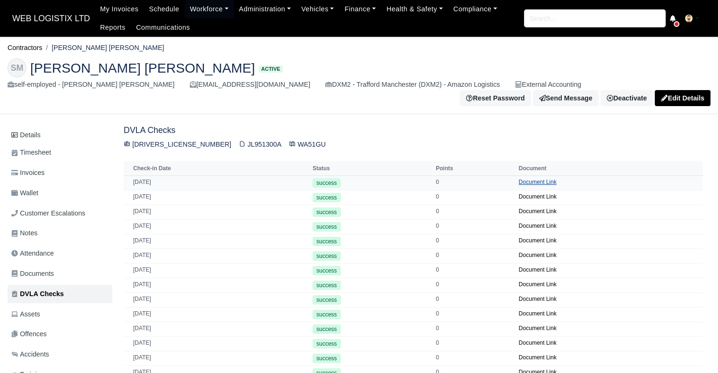
click at [534, 179] on link "Document Link" at bounding box center [537, 182] width 38 height 7
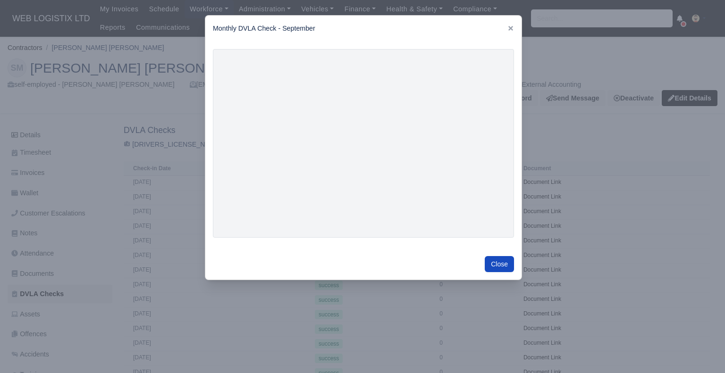
click at [689, 251] on div at bounding box center [362, 186] width 725 height 373
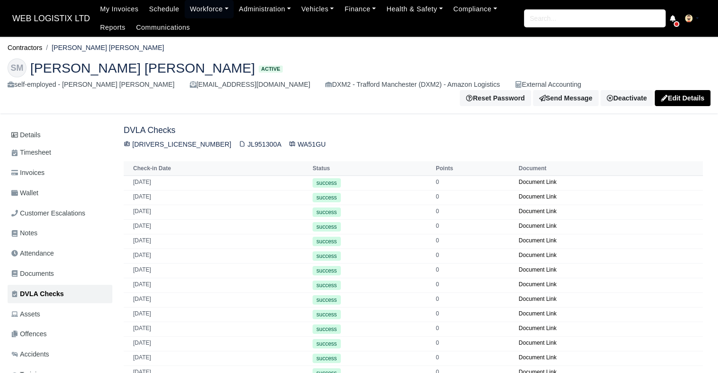
click at [19, 52] on li "Contractors" at bounding box center [25, 47] width 35 height 11
click at [20, 50] on link "Contractors" at bounding box center [25, 48] width 35 height 8
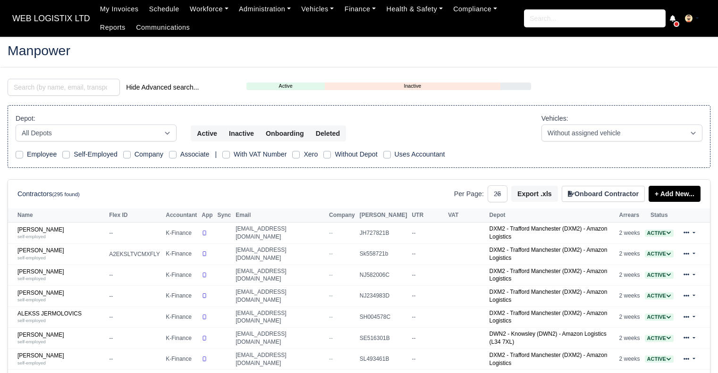
select select "25"
click at [37, 83] on input "search" at bounding box center [64, 87] width 112 height 17
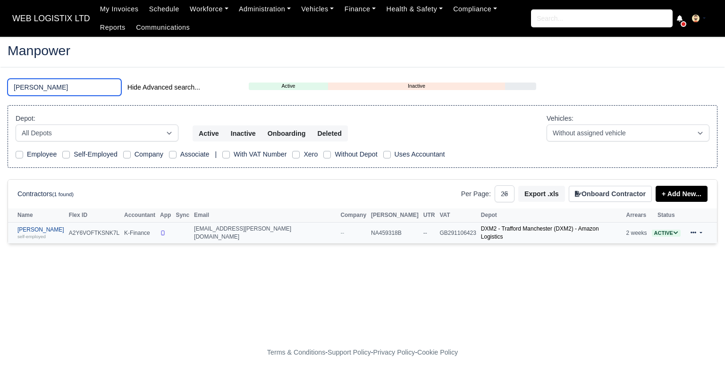
type input "[PERSON_NAME]"
click at [30, 228] on link "[PERSON_NAME] self-employed" at bounding box center [40, 233] width 47 height 14
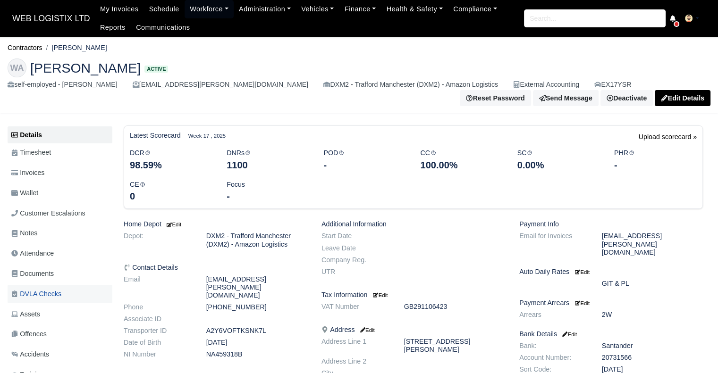
click at [68, 288] on link "DVLA Checks" at bounding box center [60, 294] width 105 height 18
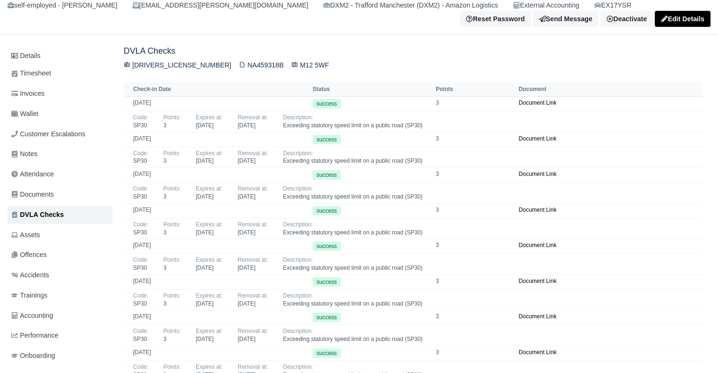
scroll to position [83, 0]
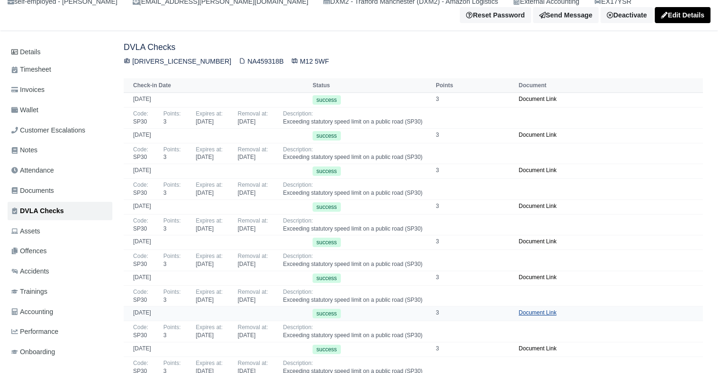
click at [538, 309] on link "Document Link" at bounding box center [537, 312] width 38 height 7
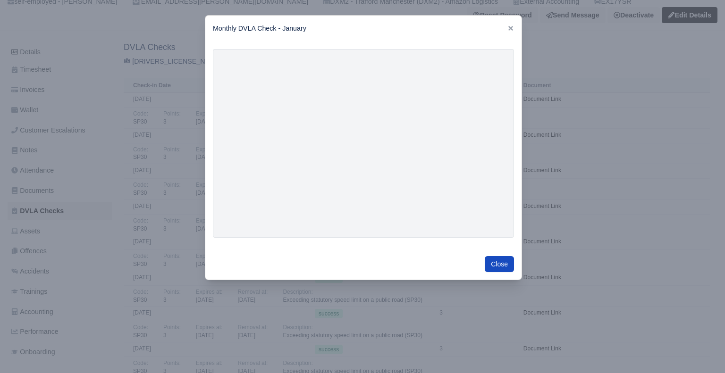
click at [717, 255] on div at bounding box center [362, 186] width 725 height 373
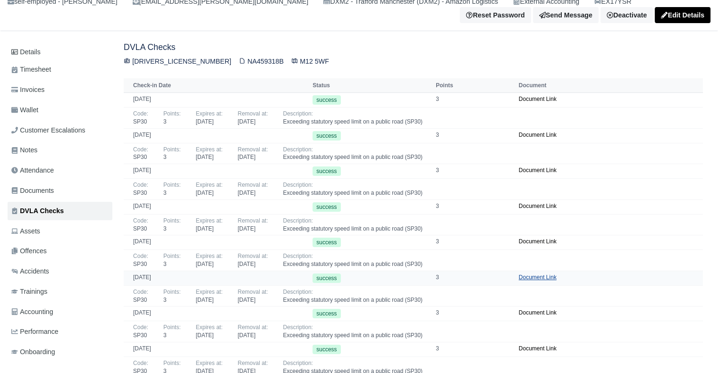
click at [519, 274] on link "Document Link" at bounding box center [537, 277] width 38 height 7
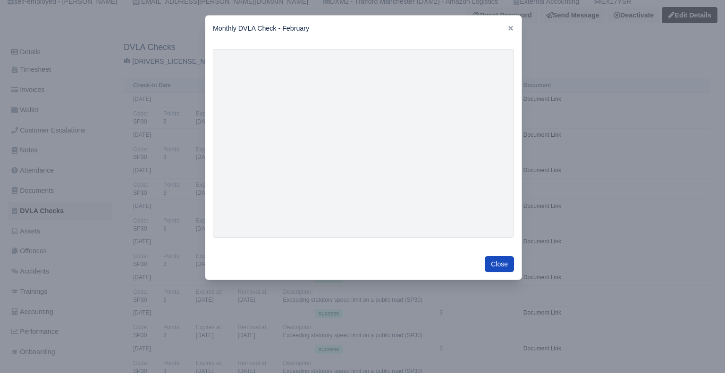
click at [168, 320] on div at bounding box center [362, 186] width 725 height 373
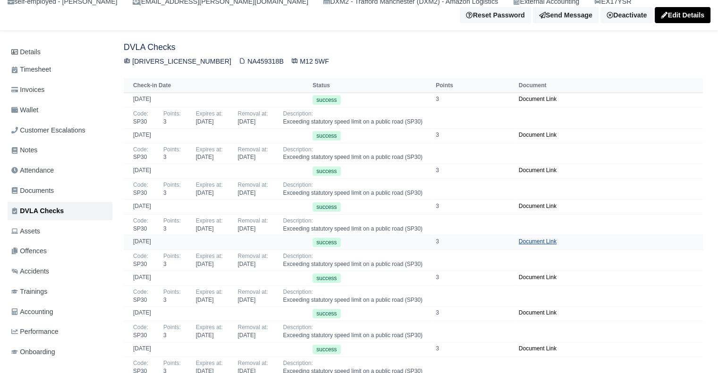
click at [520, 238] on link "Document Link" at bounding box center [537, 241] width 38 height 7
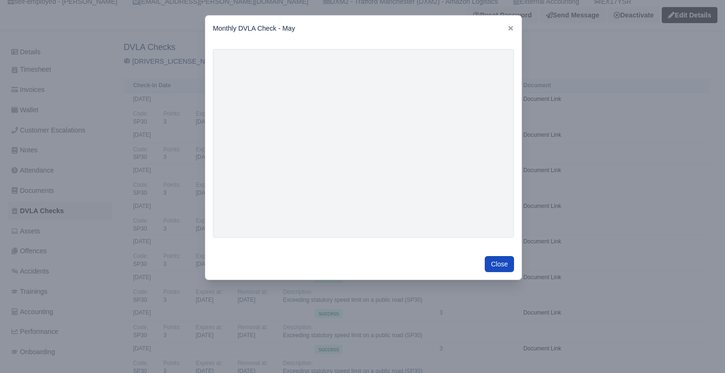
click at [215, 320] on div at bounding box center [362, 186] width 725 height 373
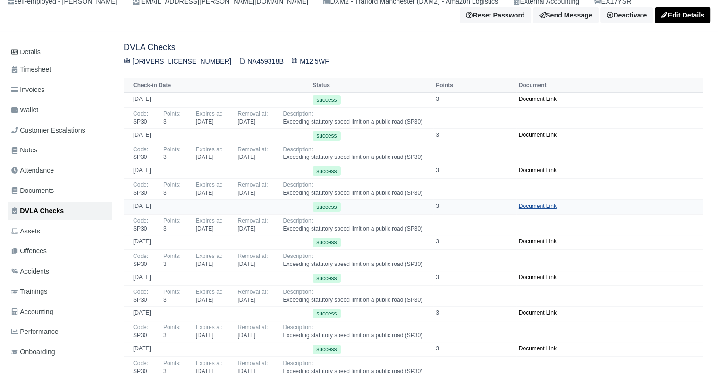
click at [522, 203] on link "Document Link" at bounding box center [537, 206] width 38 height 7
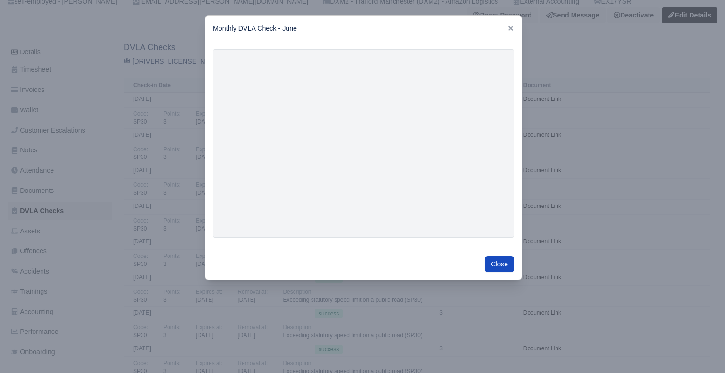
click at [182, 313] on div at bounding box center [362, 186] width 725 height 373
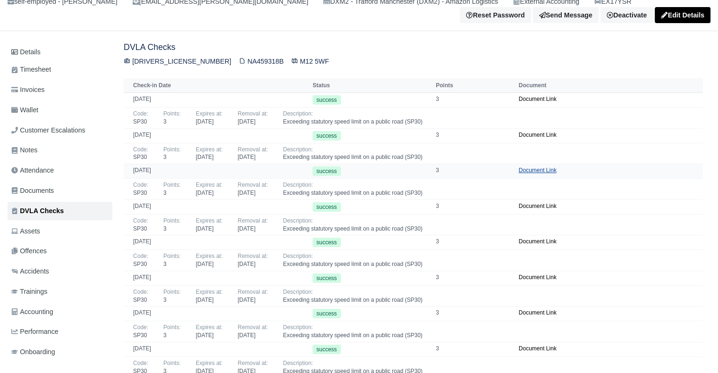
click at [524, 167] on link "Document Link" at bounding box center [537, 170] width 38 height 7
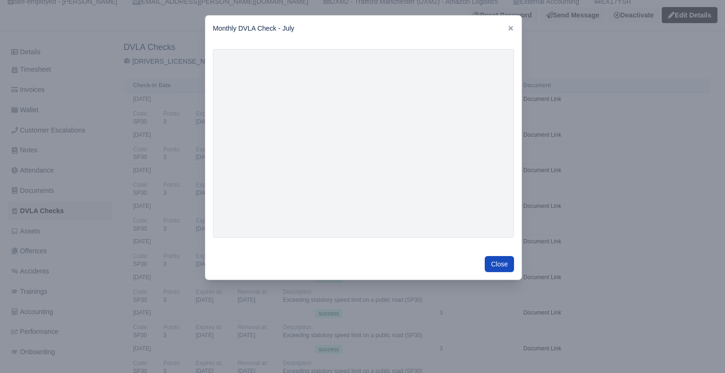
click at [195, 300] on div at bounding box center [362, 186] width 725 height 373
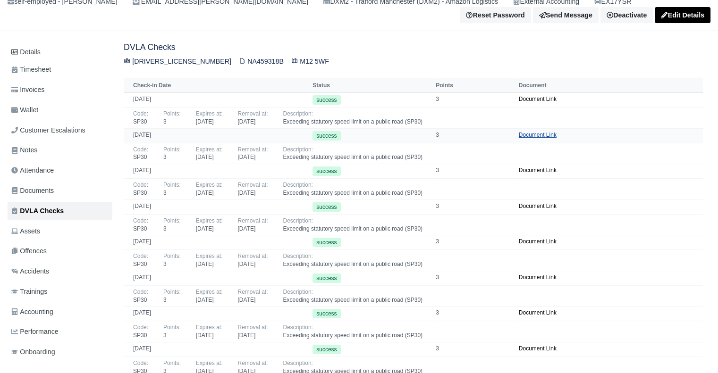
click at [536, 132] on link "Document Link" at bounding box center [537, 135] width 38 height 7
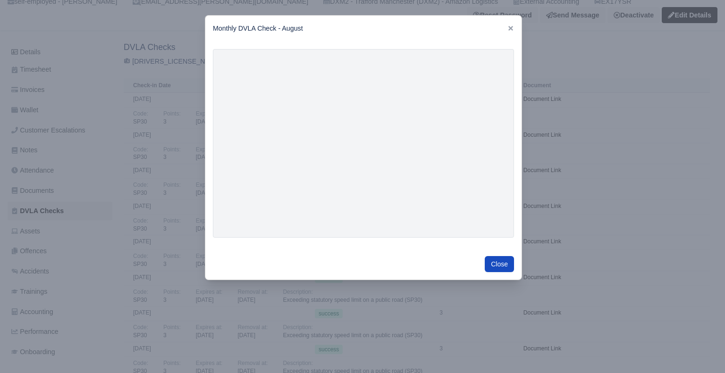
click at [625, 205] on div at bounding box center [362, 186] width 725 height 373
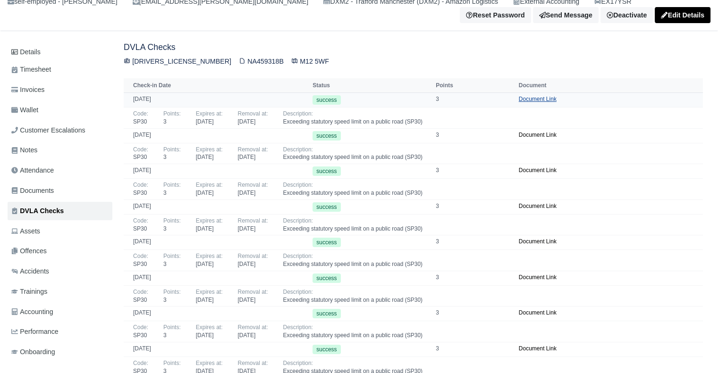
click at [527, 96] on link "Document Link" at bounding box center [537, 99] width 38 height 7
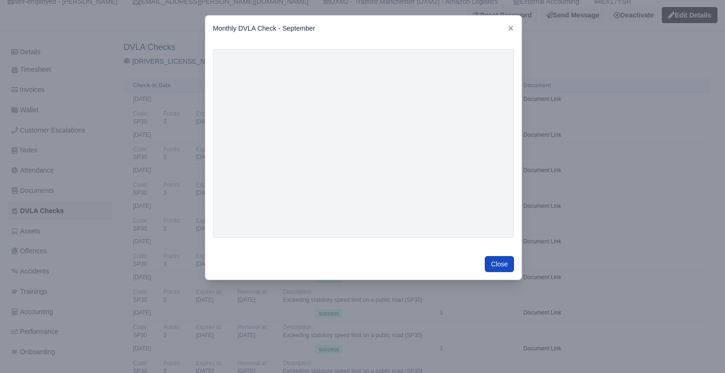
click at [692, 251] on div at bounding box center [362, 186] width 725 height 373
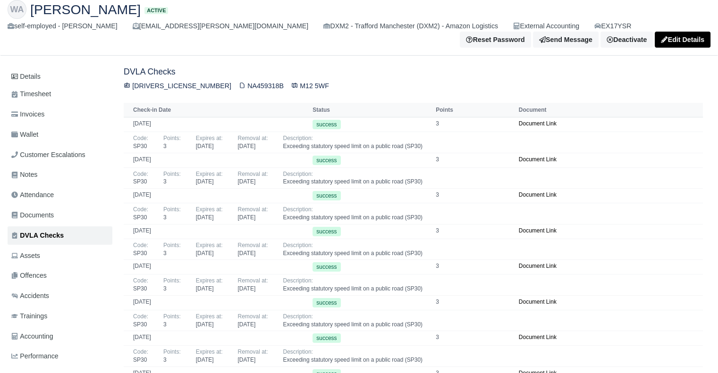
scroll to position [0, 0]
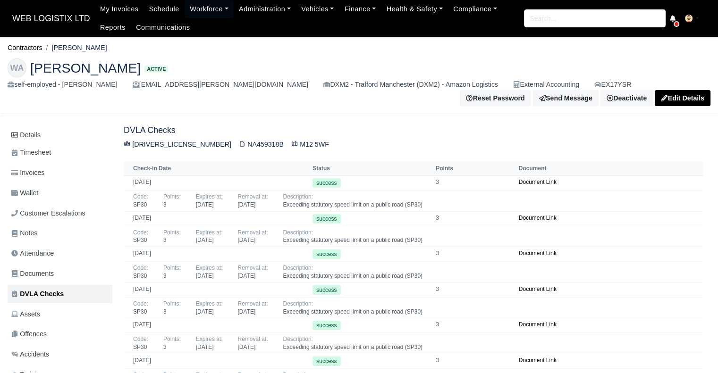
click at [42, 22] on span "WEB LOGISTIX LTD" at bounding box center [51, 18] width 87 height 19
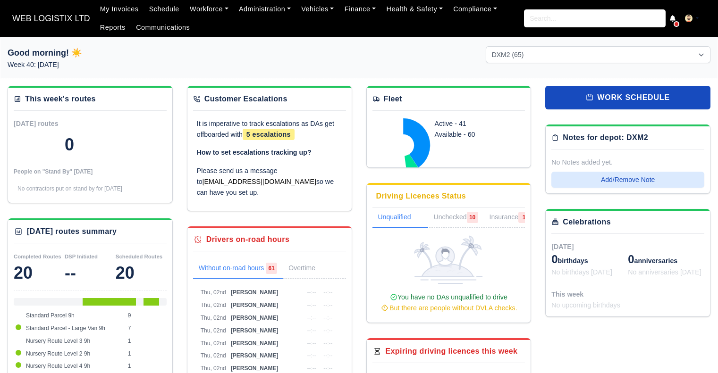
select select "1"
click at [187, 5] on link "Workforce" at bounding box center [208, 9] width 49 height 18
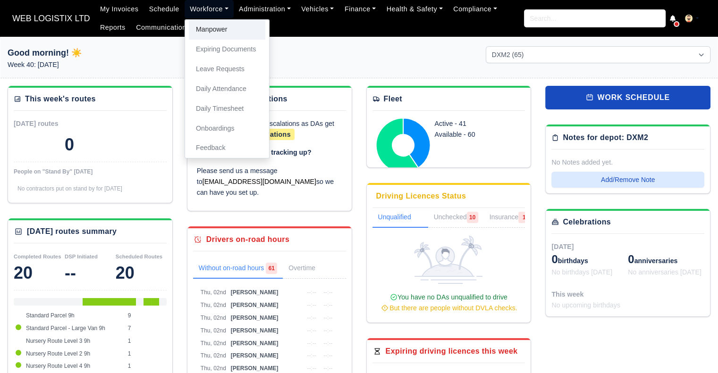
click at [189, 21] on link "Manpower" at bounding box center [227, 30] width 76 height 20
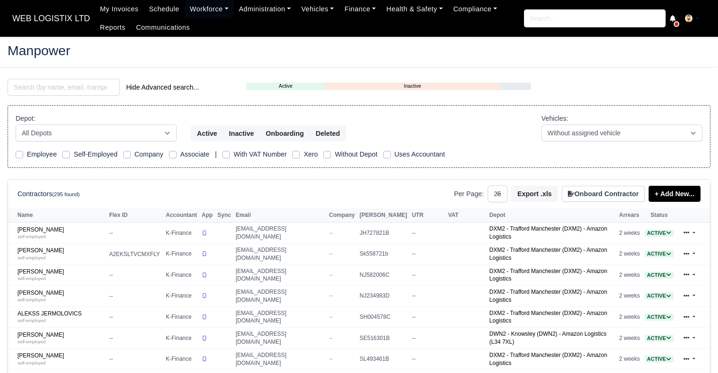
select select "25"
click at [68, 90] on input "search" at bounding box center [64, 87] width 112 height 17
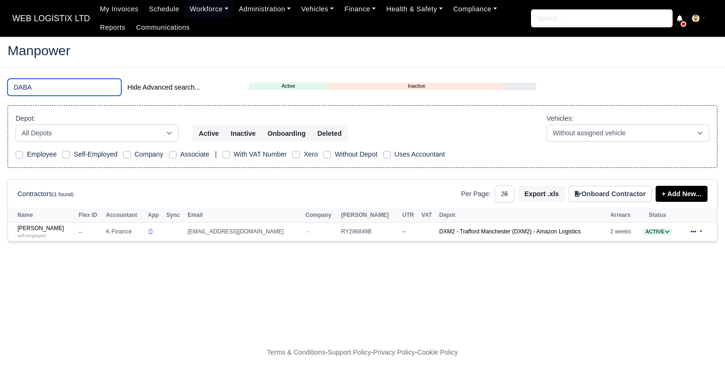
click at [52, 83] on input "DABA" at bounding box center [65, 87] width 114 height 17
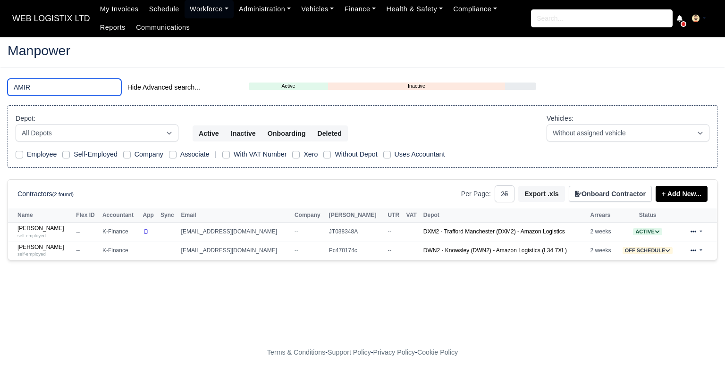
click at [31, 91] on input "AMIR" at bounding box center [65, 87] width 114 height 17
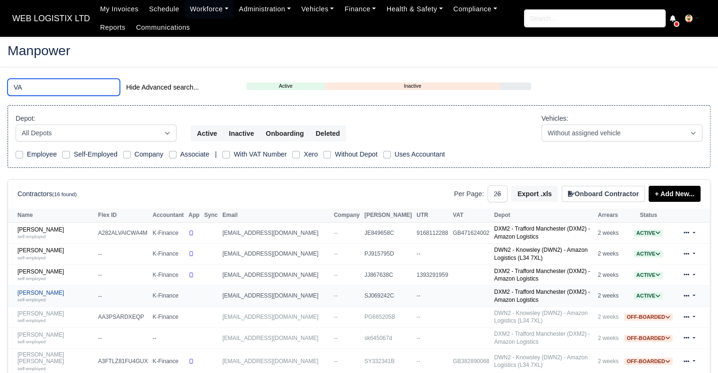
type input "VA"
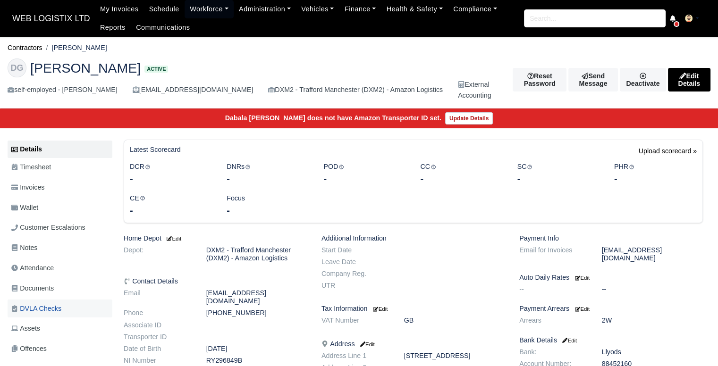
click at [47, 308] on span "DVLA Checks" at bounding box center [36, 308] width 50 height 11
click at [72, 305] on link "DVLA Checks" at bounding box center [60, 309] width 105 height 18
click at [68, 302] on link "DVLA Checks" at bounding box center [60, 309] width 105 height 18
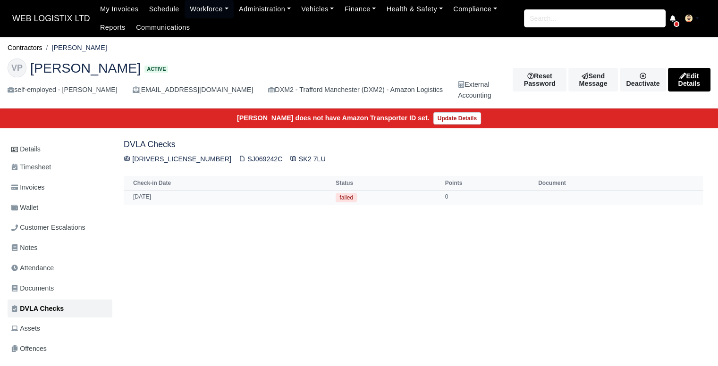
click at [348, 201] on span "failed" at bounding box center [345, 197] width 21 height 9
